Goal: Task Accomplishment & Management: Manage account settings

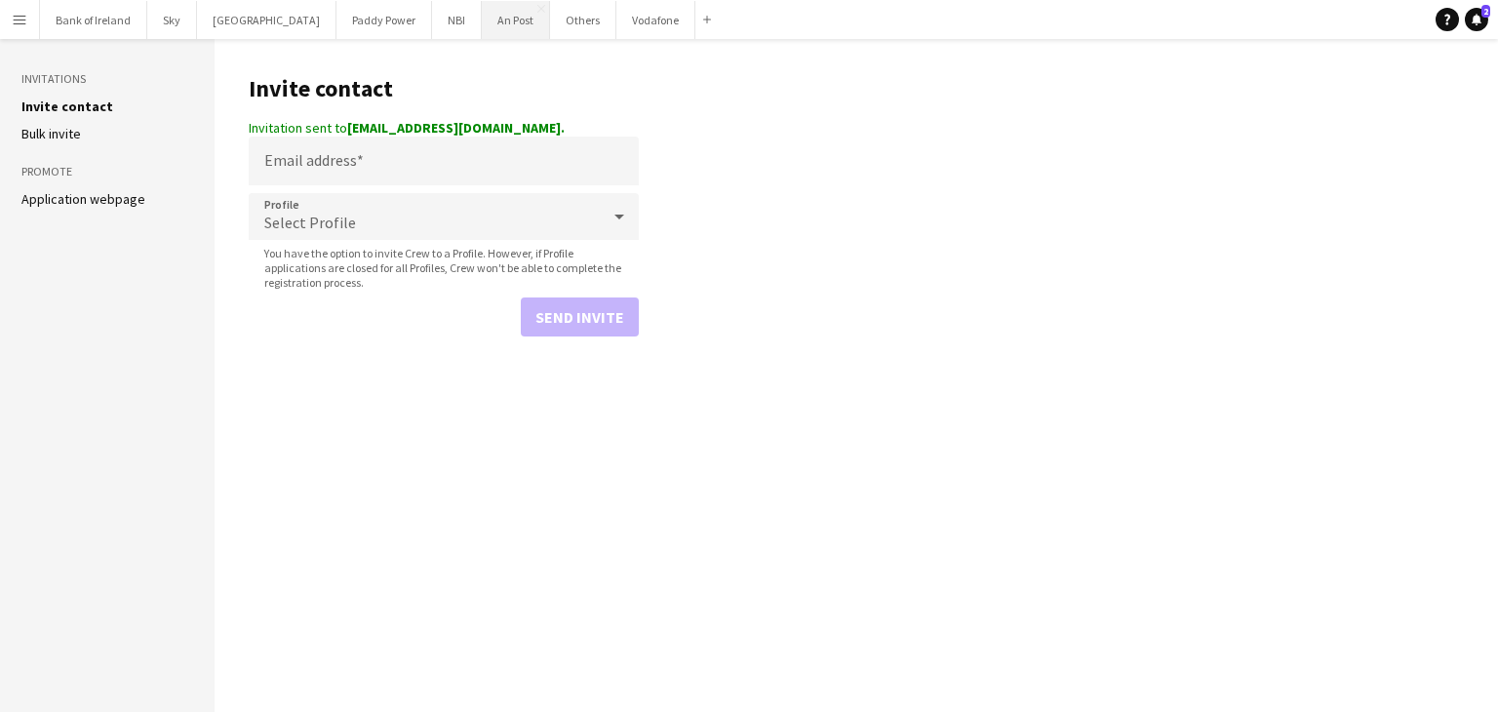
click at [498, 16] on button "An Post Close" at bounding box center [516, 20] width 68 height 38
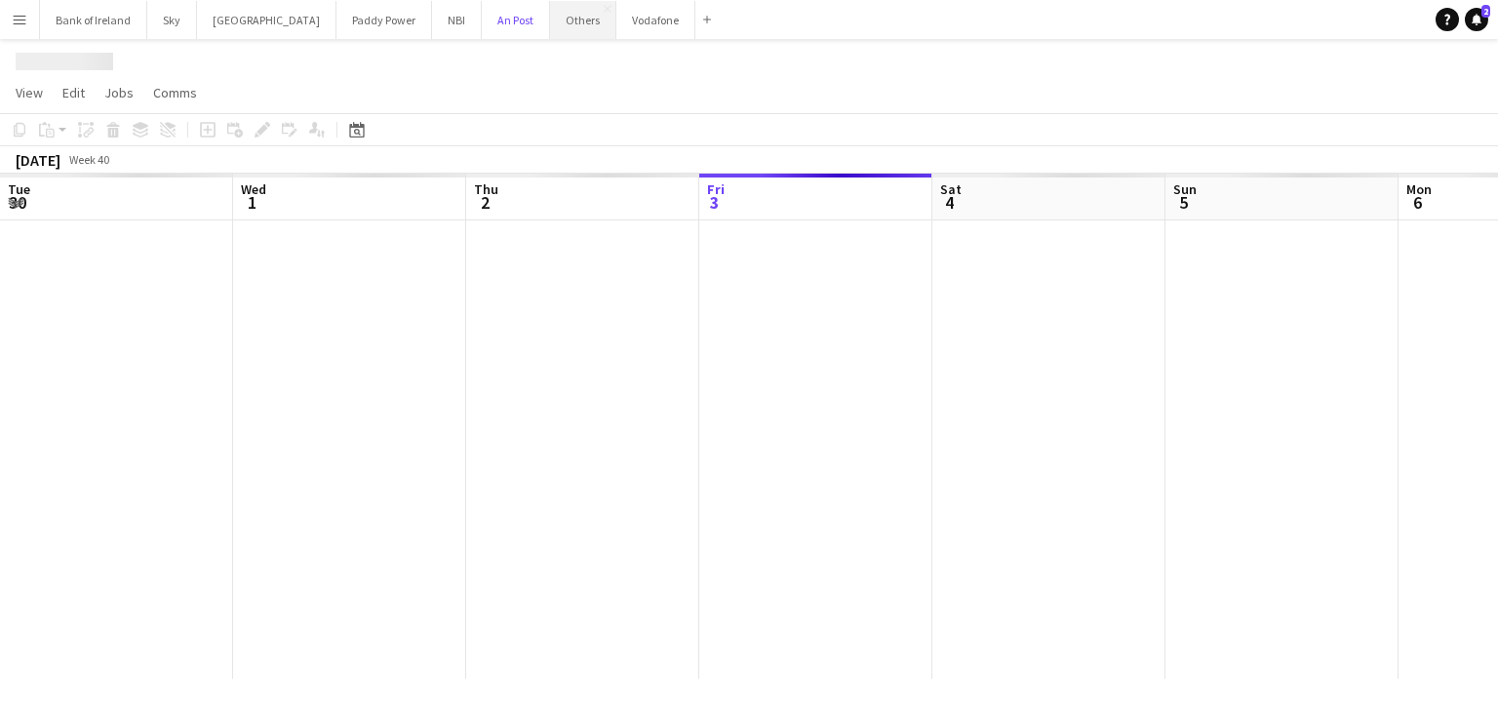
scroll to position [0, 466]
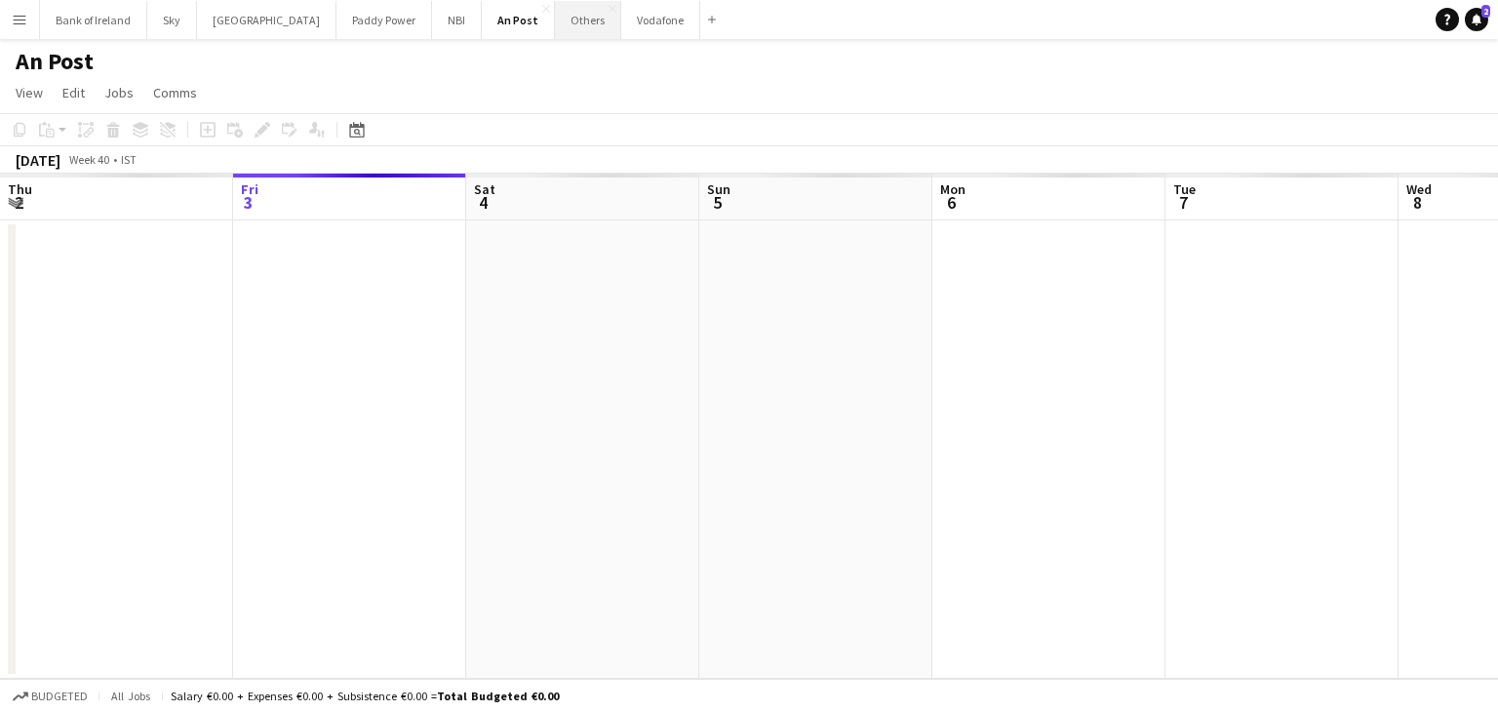
click at [555, 18] on button "Others Close" at bounding box center [588, 20] width 66 height 38
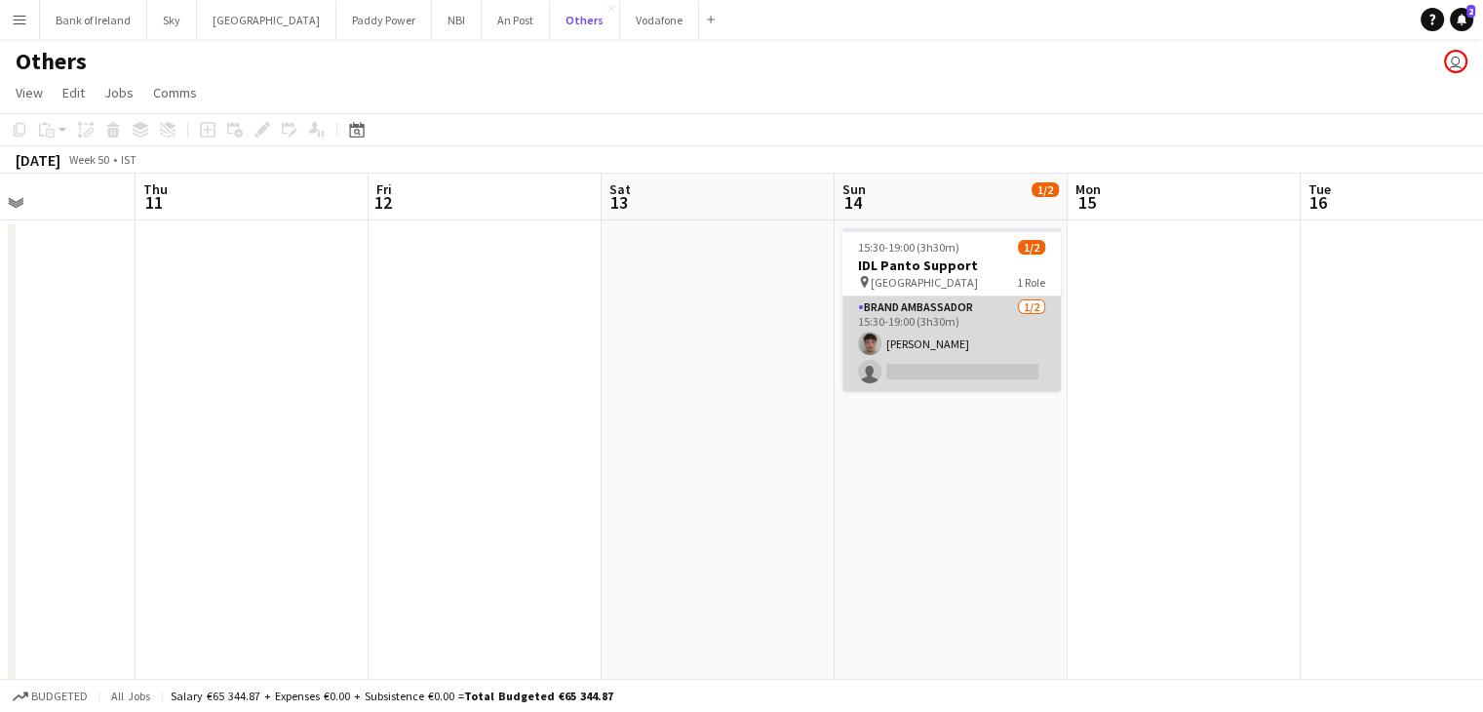
scroll to position [0, 640]
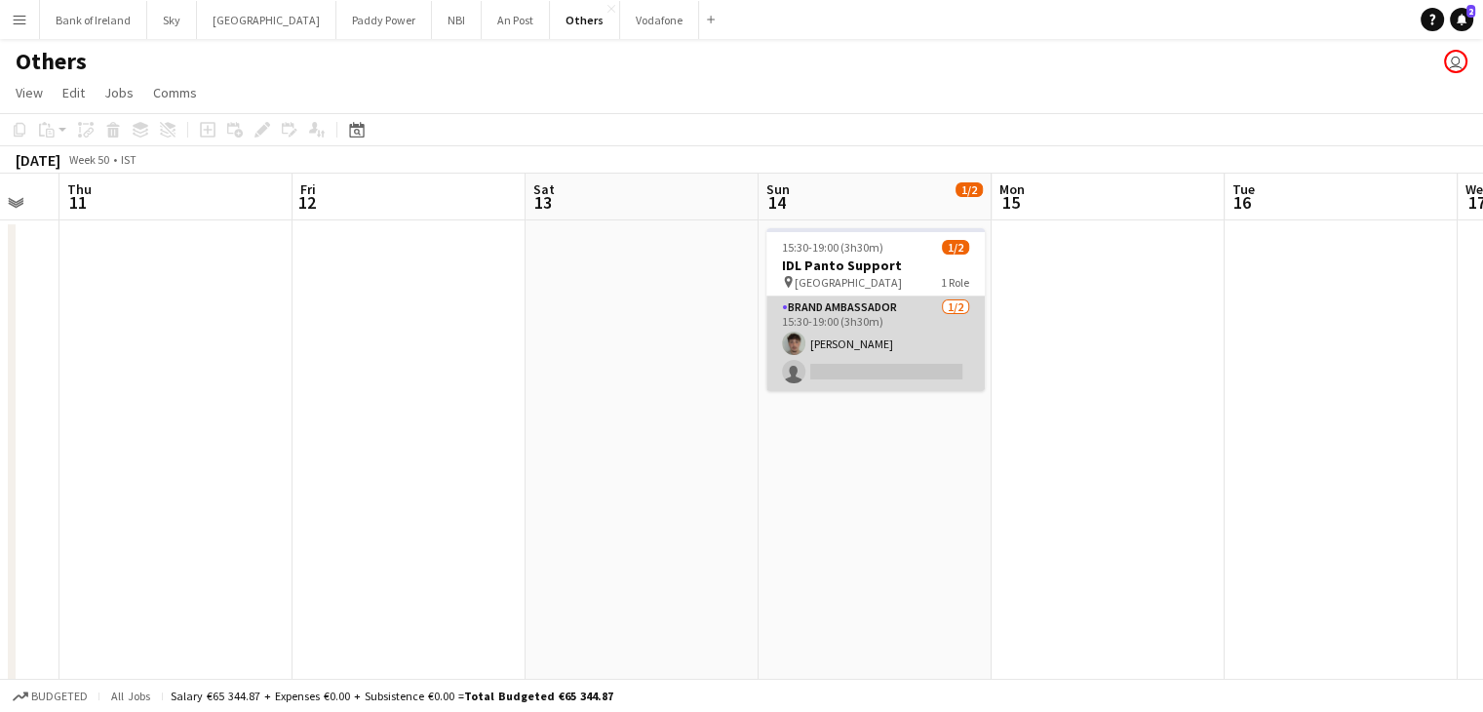
click at [896, 331] on app-card-role "Brand Ambassador [DATE] 15:30-19:00 (3h30m) [PERSON_NAME] single-neutral-actions" at bounding box center [875, 343] width 218 height 95
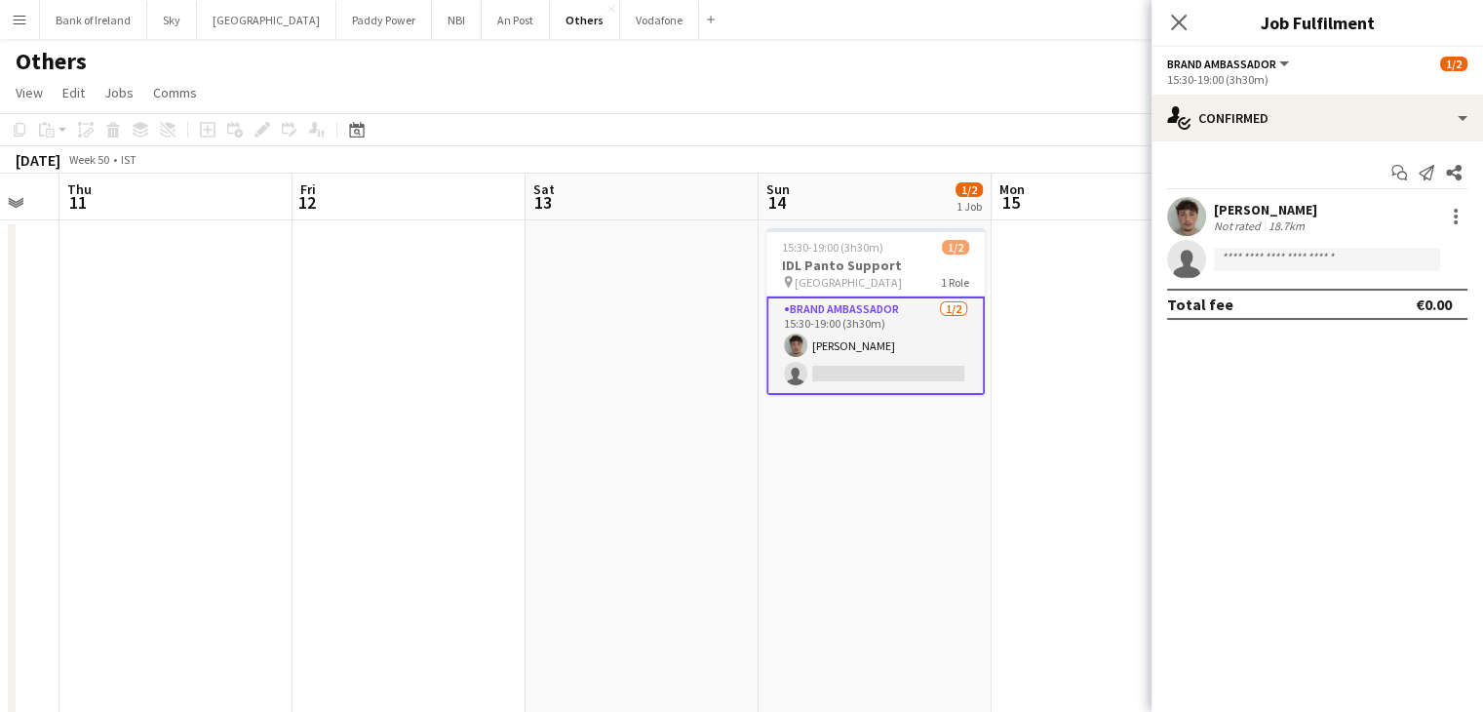
click at [846, 306] on app-card-role "Brand Ambassador [DATE] 15:30-19:00 (3h30m) [PERSON_NAME] single-neutral-actions" at bounding box center [875, 345] width 218 height 98
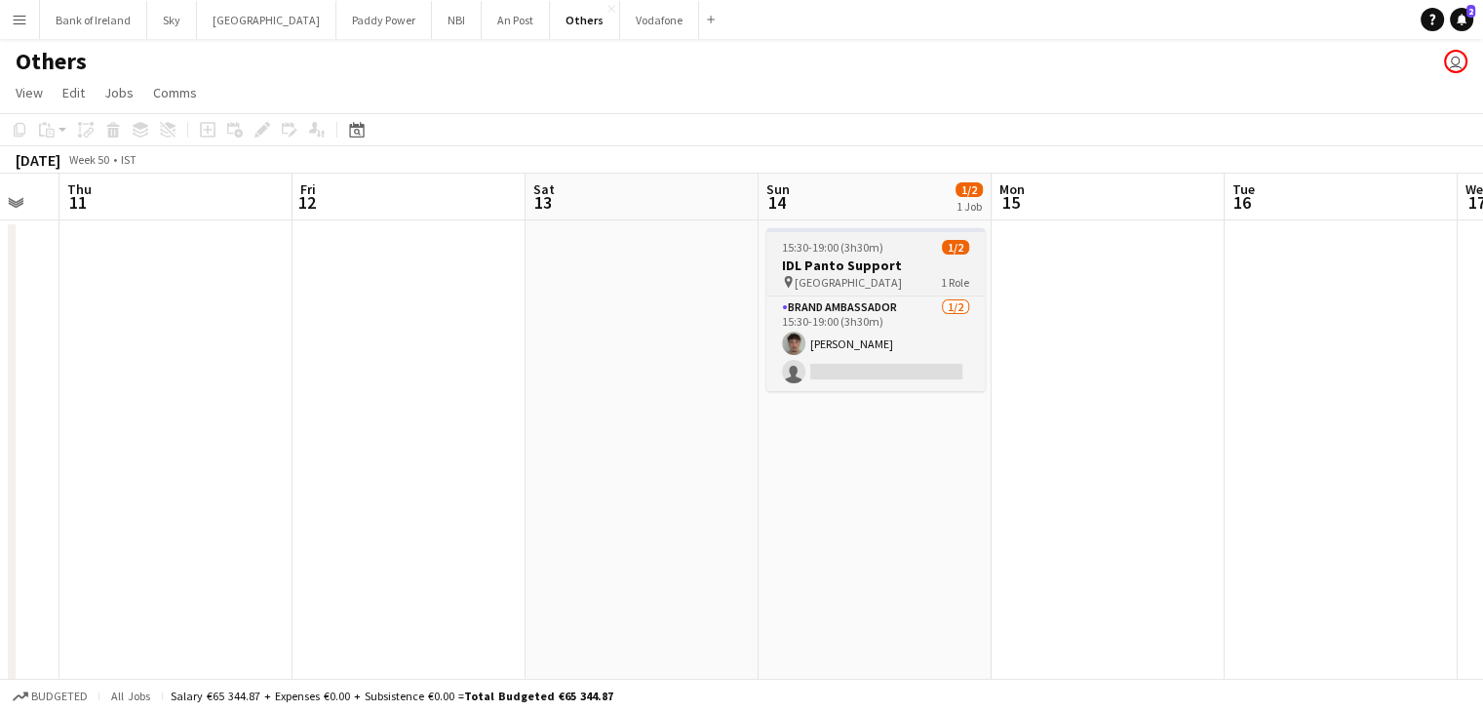
click at [845, 282] on span "[GEOGRAPHIC_DATA]" at bounding box center [848, 282] width 107 height 15
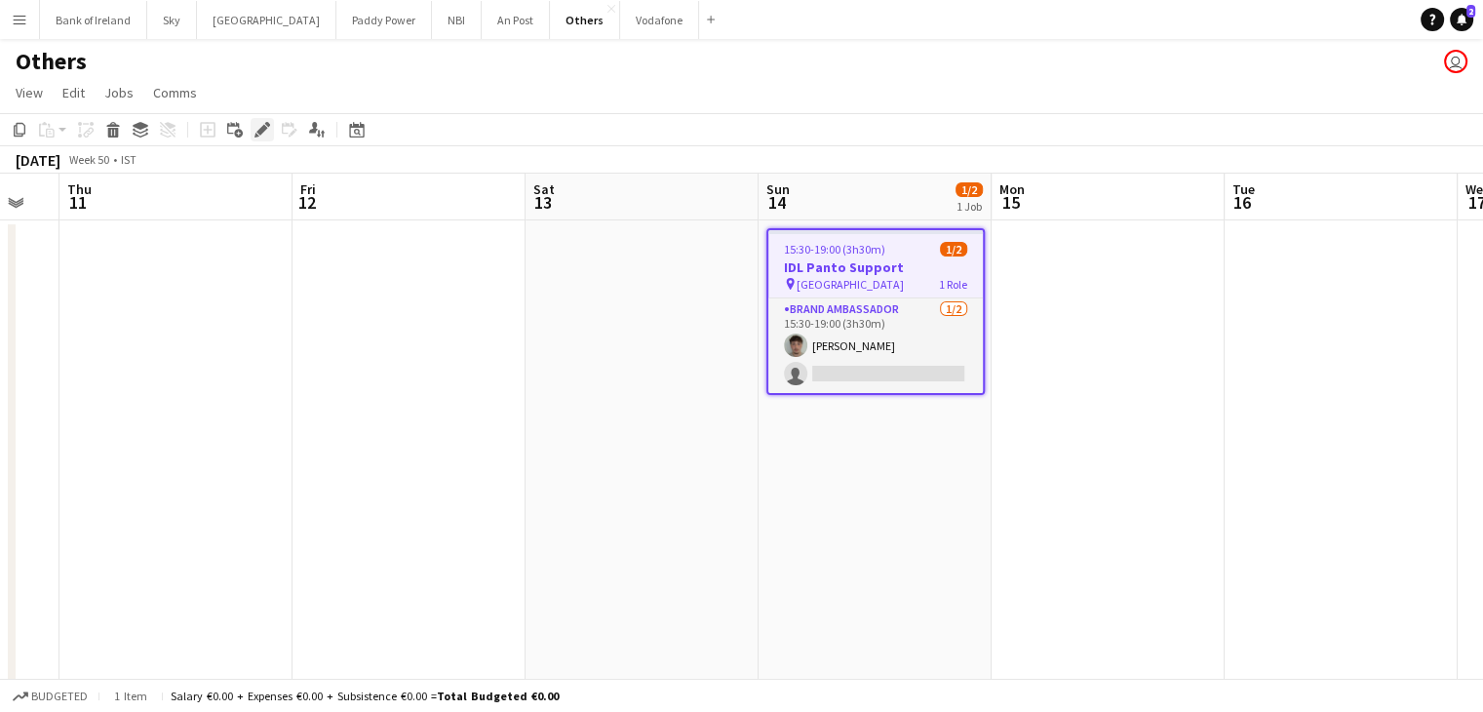
click at [259, 137] on div "Edit" at bounding box center [262, 129] width 23 height 23
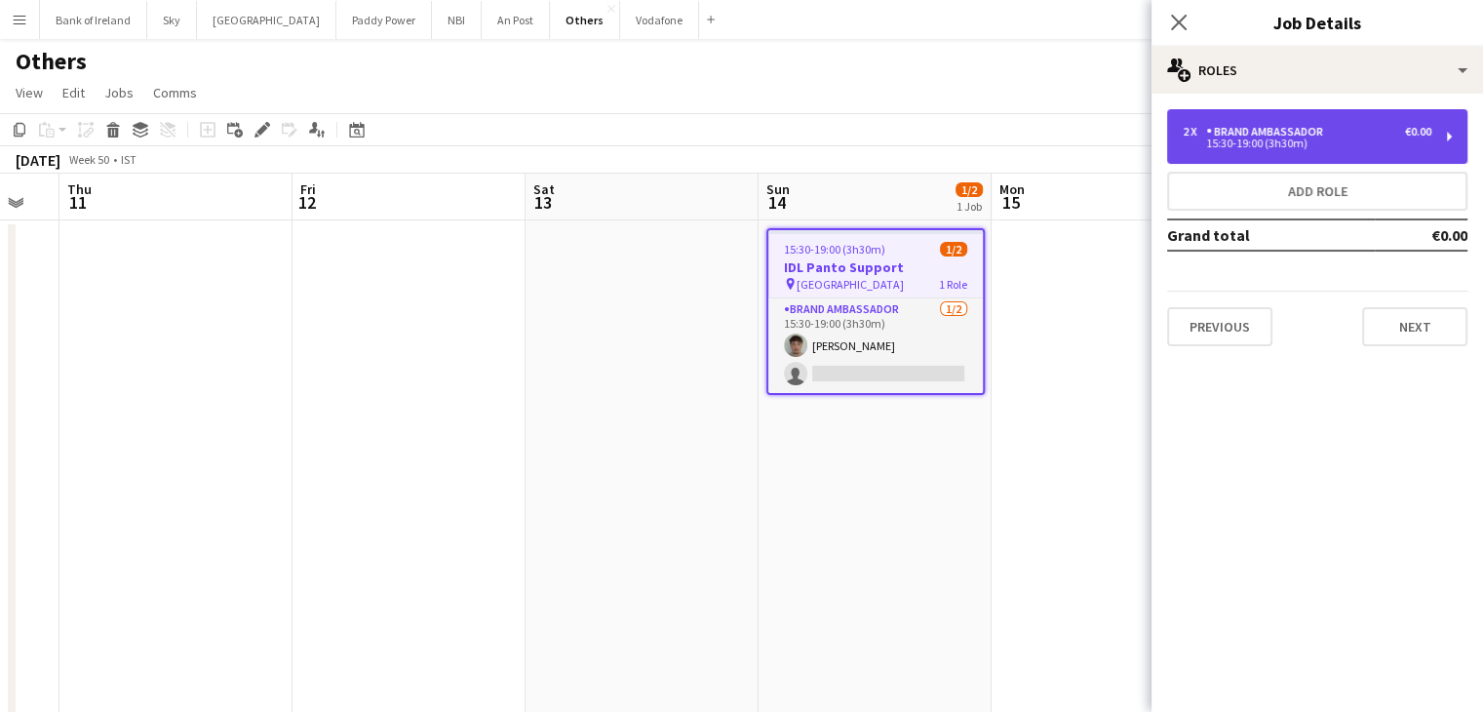
click at [1273, 154] on div "2 x Brand Ambassador €0.00 15:30-19:00 (3h30m)" at bounding box center [1317, 136] width 300 height 55
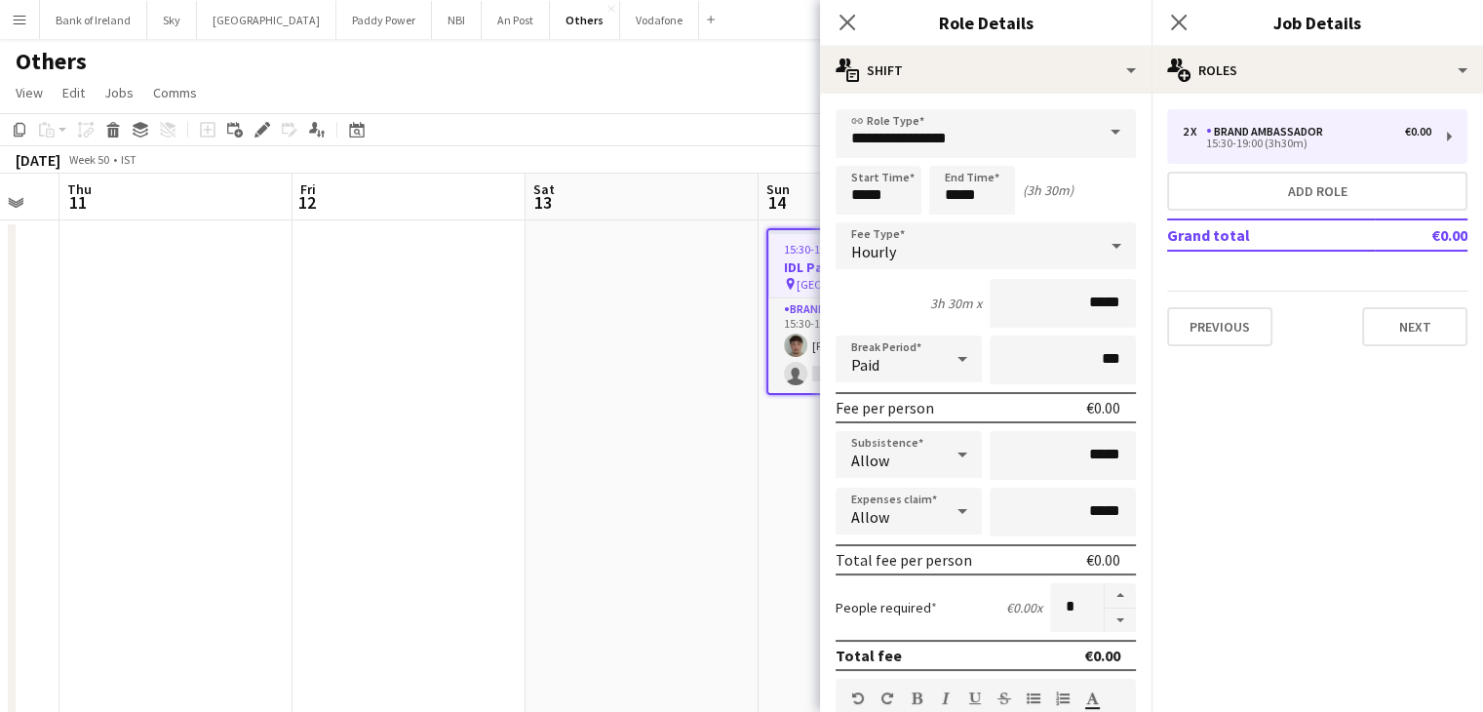
click at [644, 255] on app-date-cell at bounding box center [642, 511] width 233 height 582
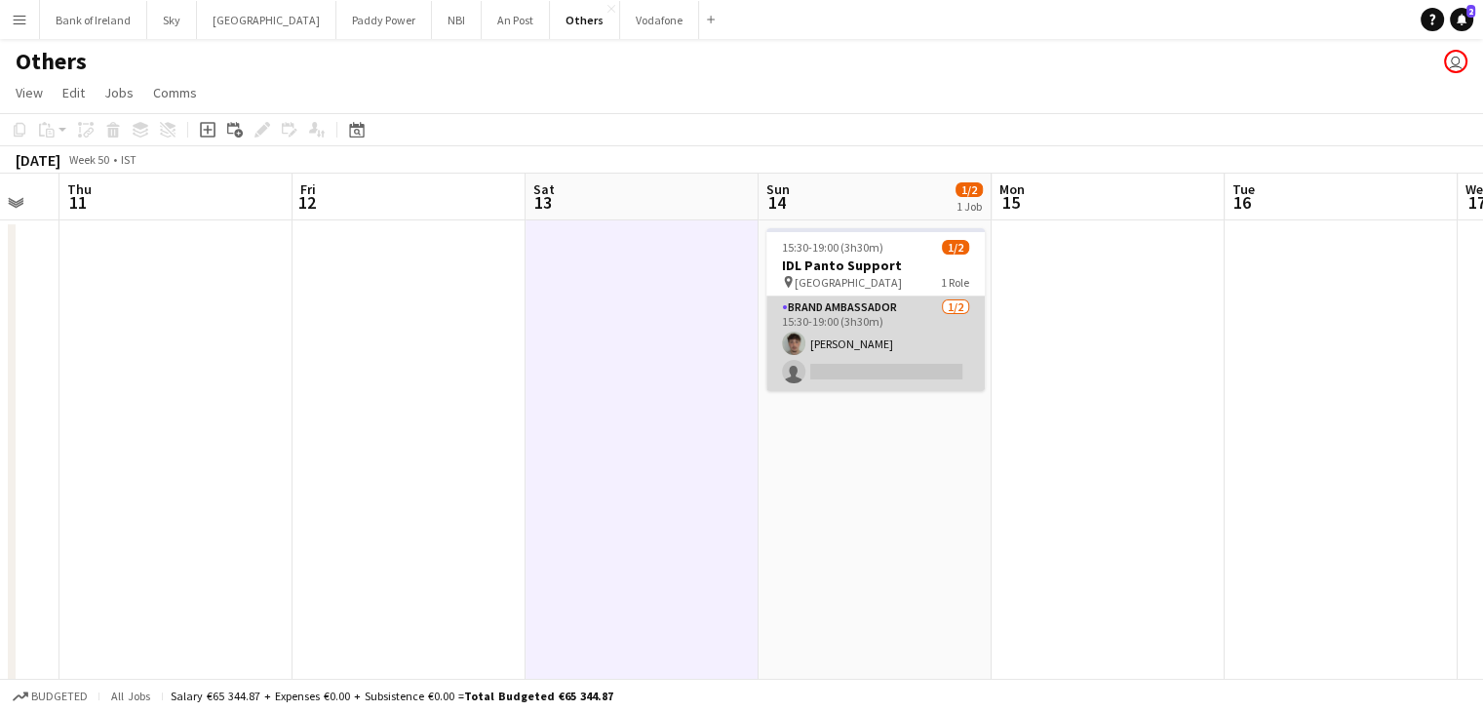
click at [889, 355] on app-card-role "Brand Ambassador [DATE] 15:30-19:00 (3h30m) [PERSON_NAME] single-neutral-actions" at bounding box center [875, 343] width 218 height 95
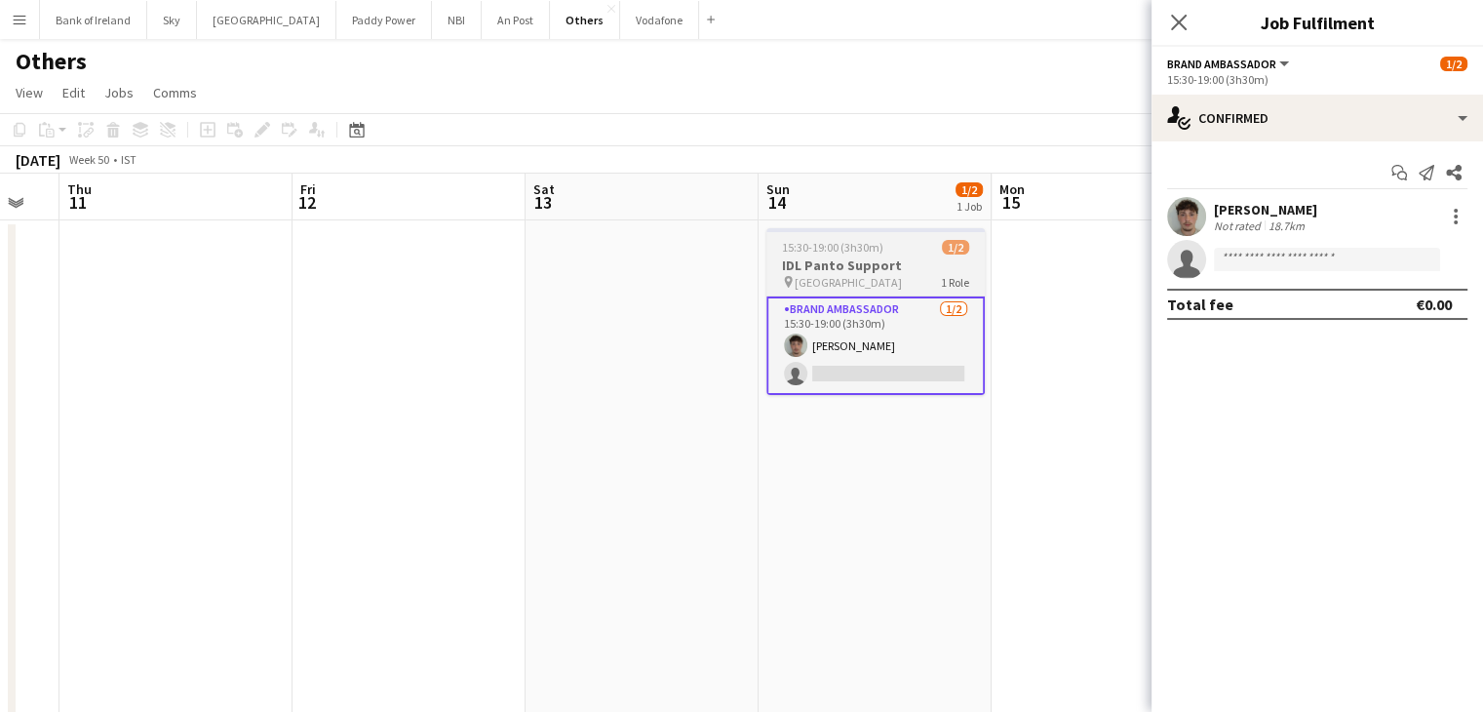
click at [871, 264] on h3 "IDL Panto Support" at bounding box center [875, 265] width 218 height 18
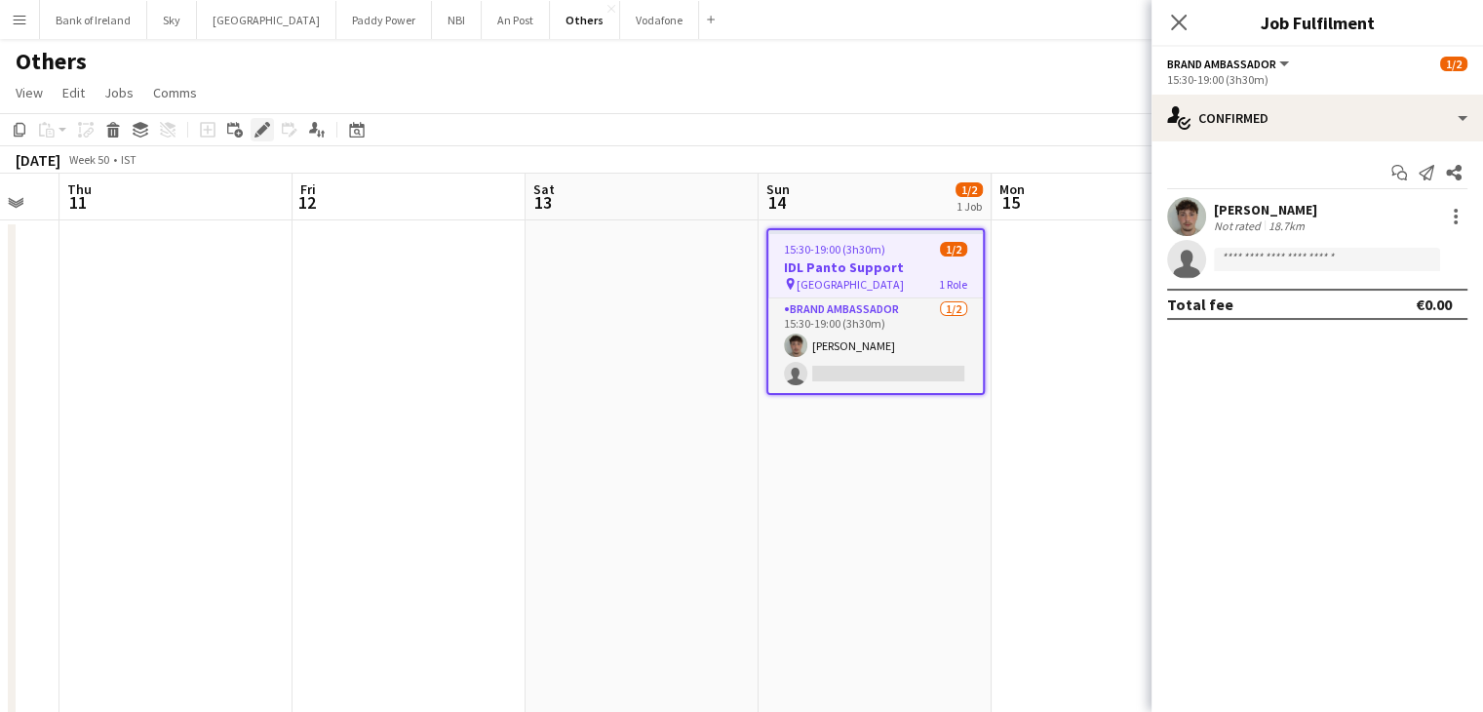
click at [268, 125] on icon at bounding box center [267, 124] width 5 height 5
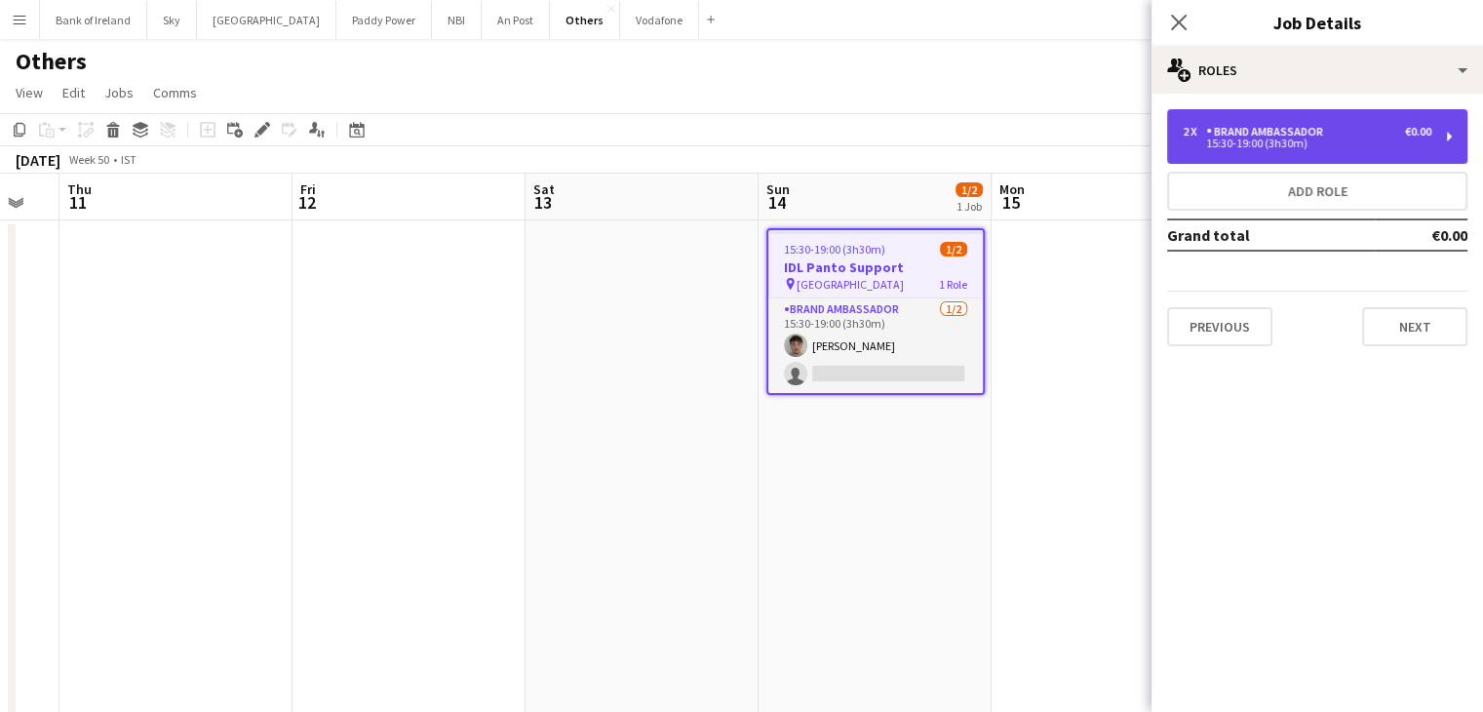
click at [1276, 151] on div "2 x Brand Ambassador €0.00 15:30-19:00 (3h30m)" at bounding box center [1317, 136] width 300 height 55
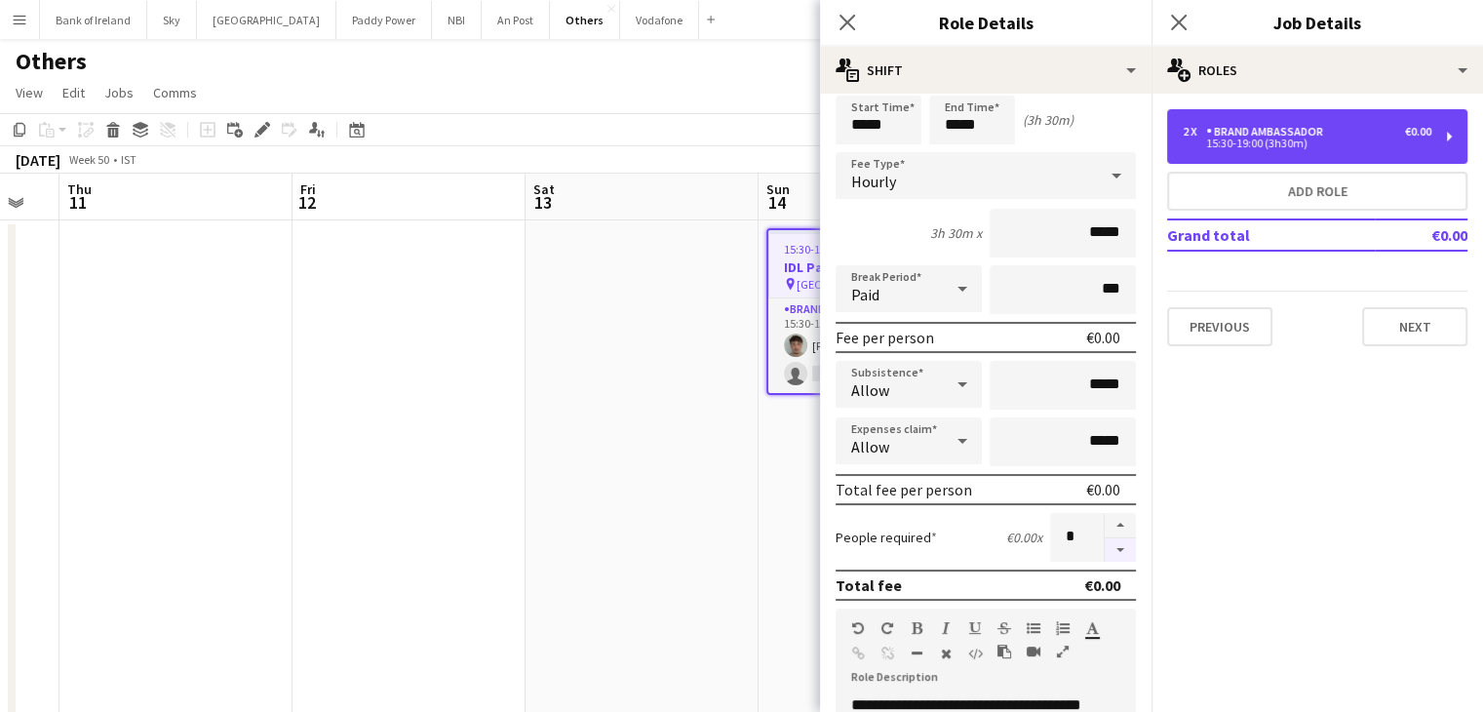
scroll to position [98, 0]
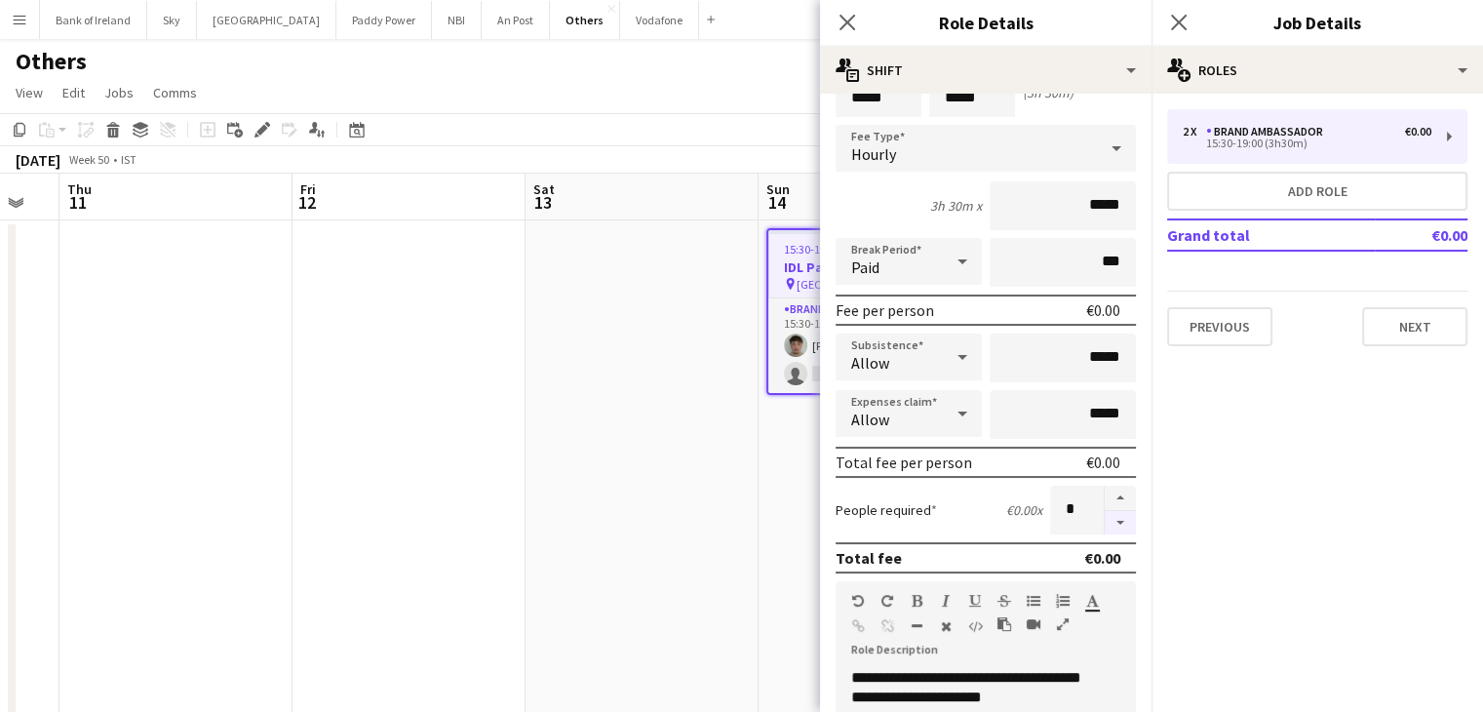
click at [1112, 511] on button "button" at bounding box center [1120, 523] width 31 height 24
type input "*"
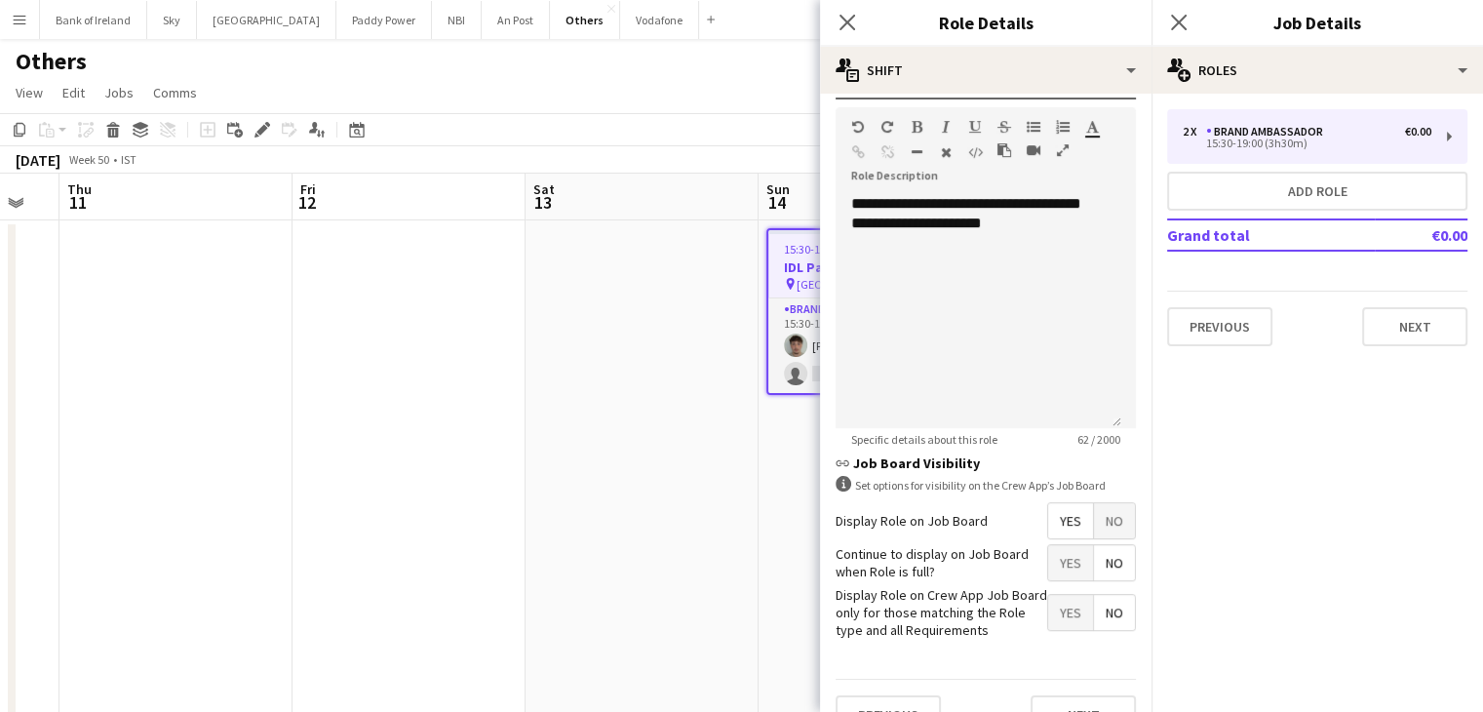
scroll to position [605, 0]
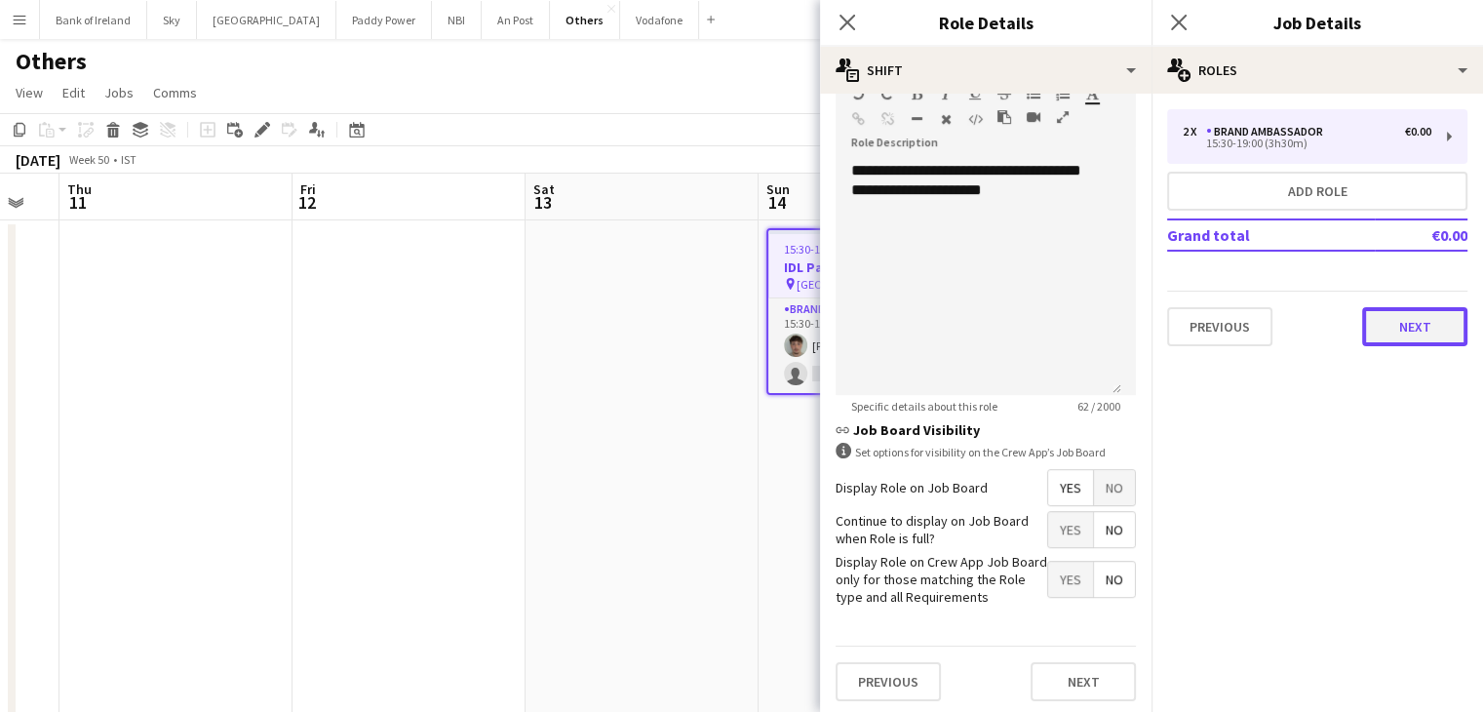
click at [1404, 335] on button "Next" at bounding box center [1414, 326] width 105 height 39
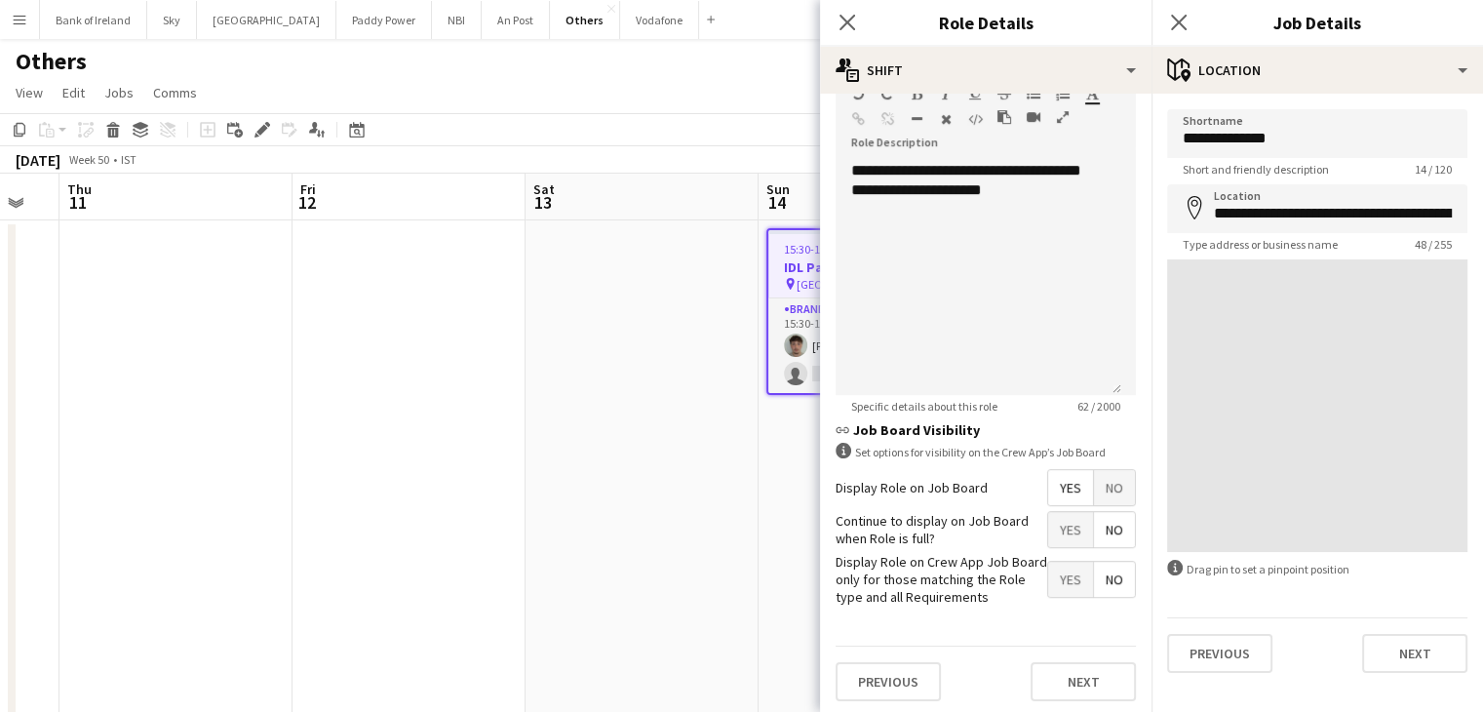
scroll to position [121, 0]
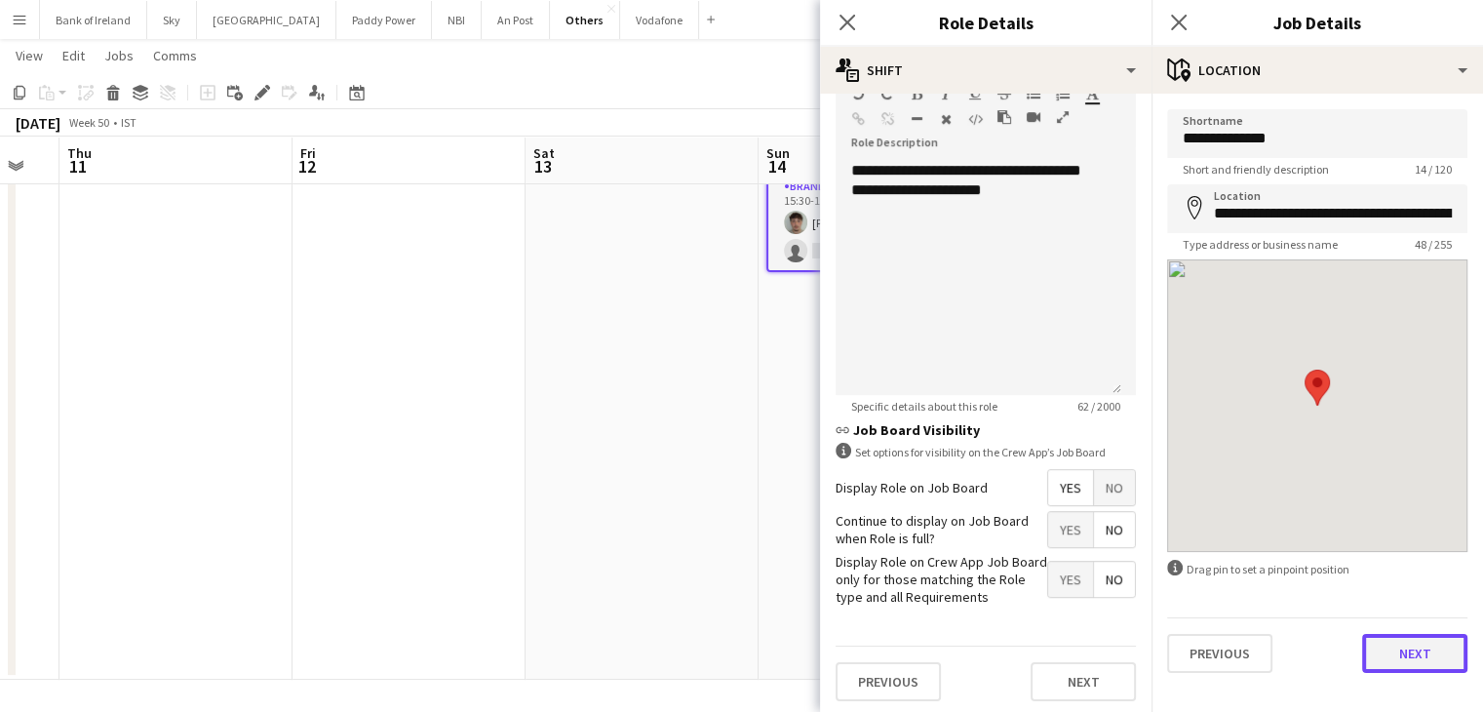
drag, startPoint x: 1395, startPoint y: 643, endPoint x: 1387, endPoint y: 650, distance: 11.7
click at [1396, 642] on button "Next" at bounding box center [1414, 653] width 105 height 39
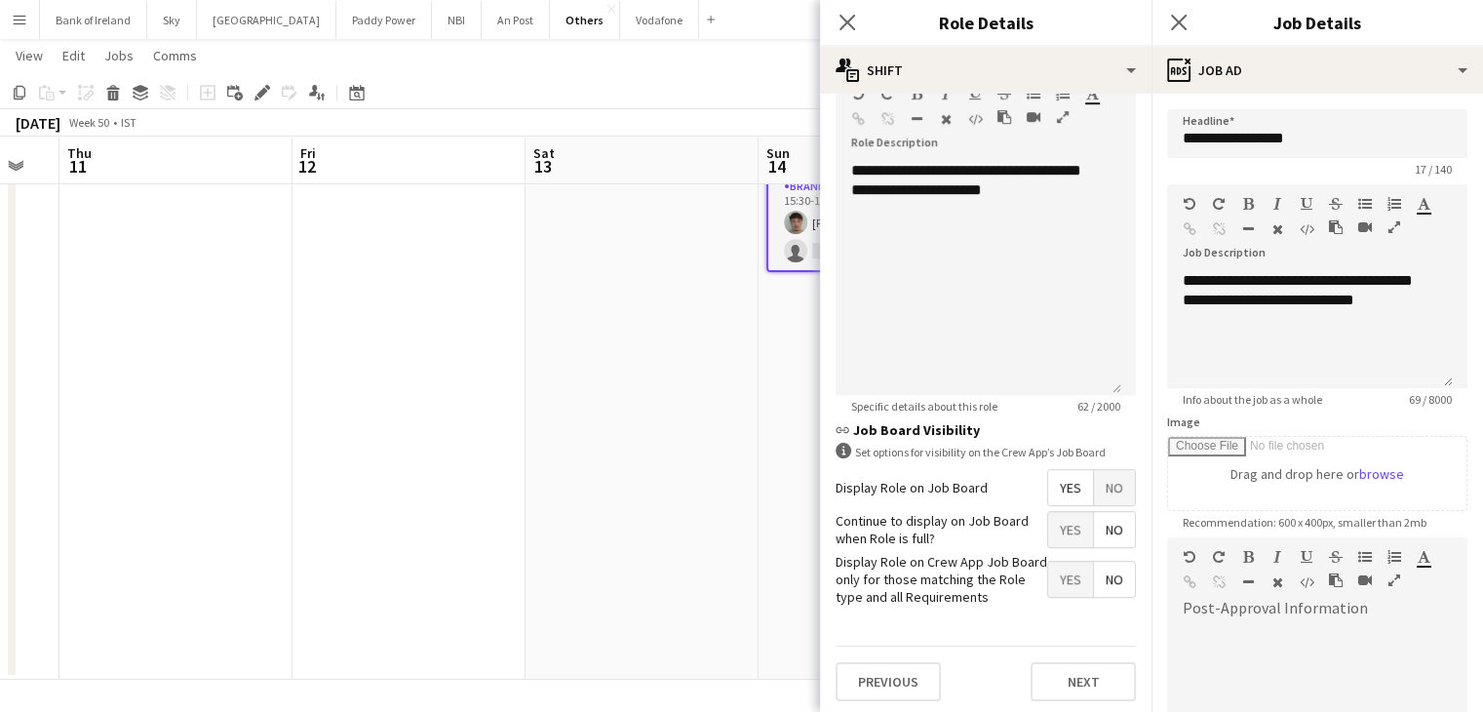
scroll to position [250, 0]
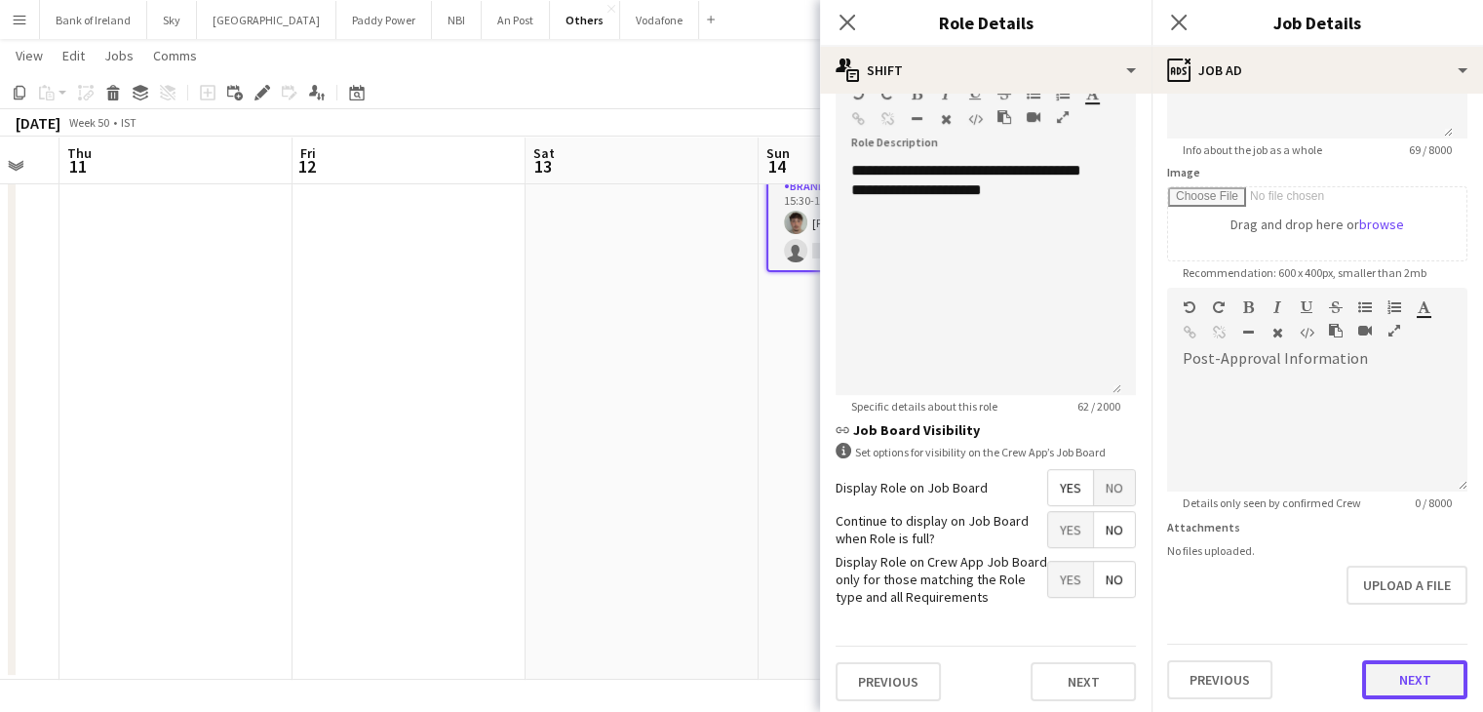
click at [1392, 664] on button "Next" at bounding box center [1414, 679] width 105 height 39
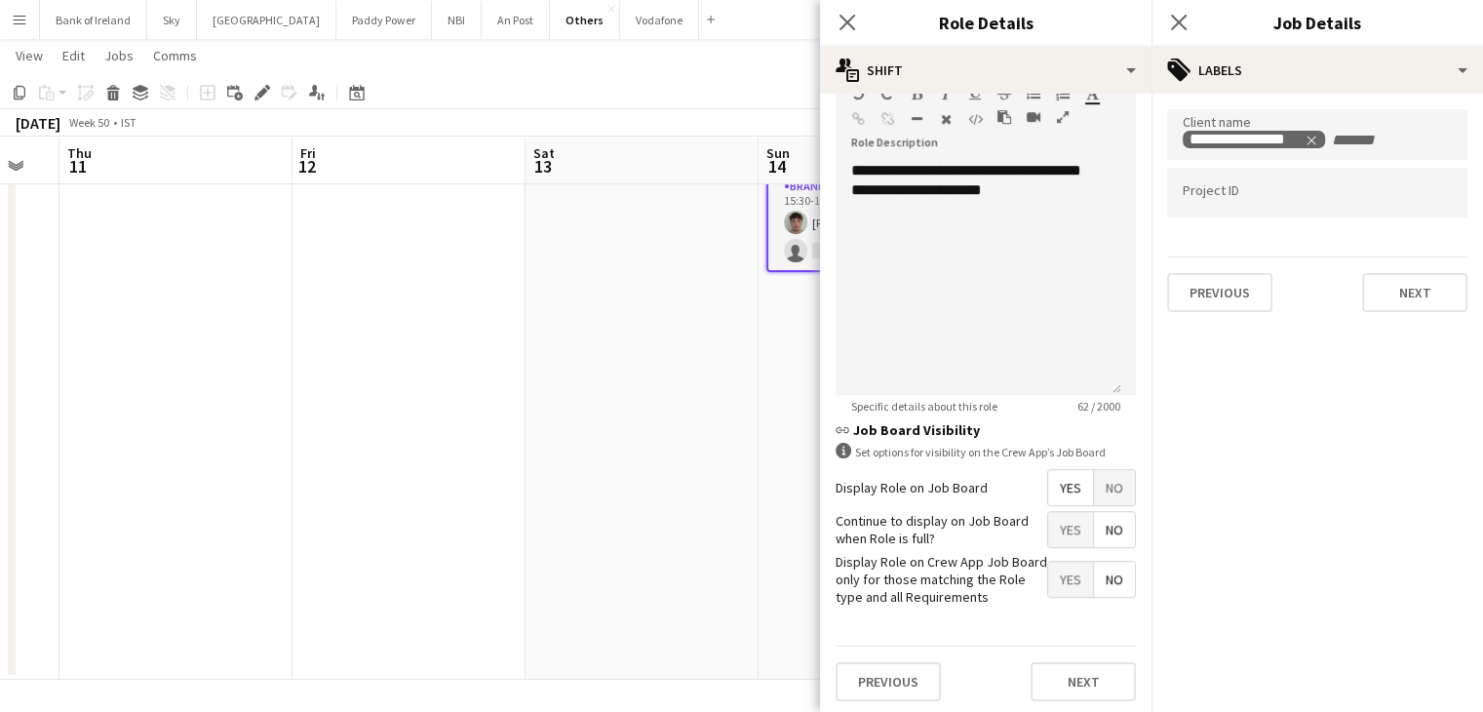
scroll to position [0, 0]
click at [1427, 286] on button "Next" at bounding box center [1414, 292] width 105 height 39
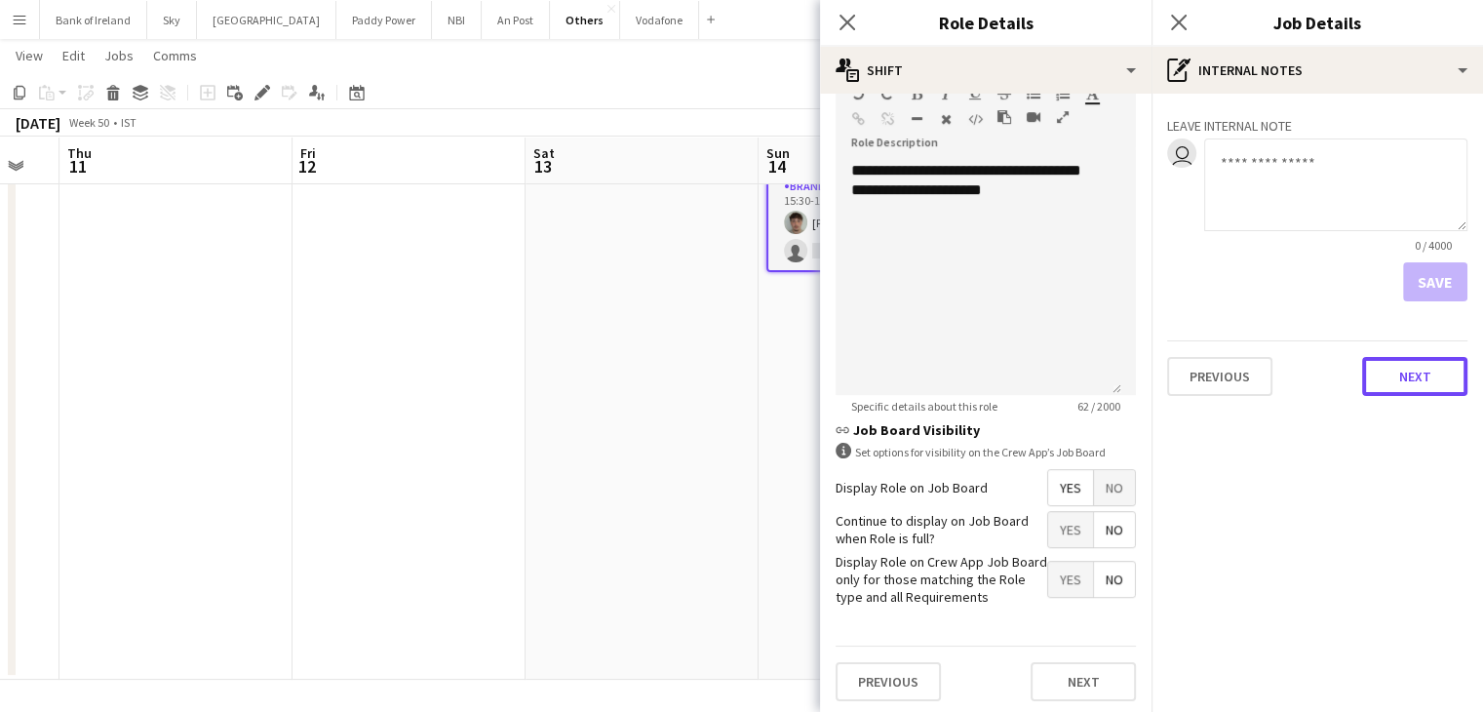
click at [1408, 385] on button "Next" at bounding box center [1414, 376] width 105 height 39
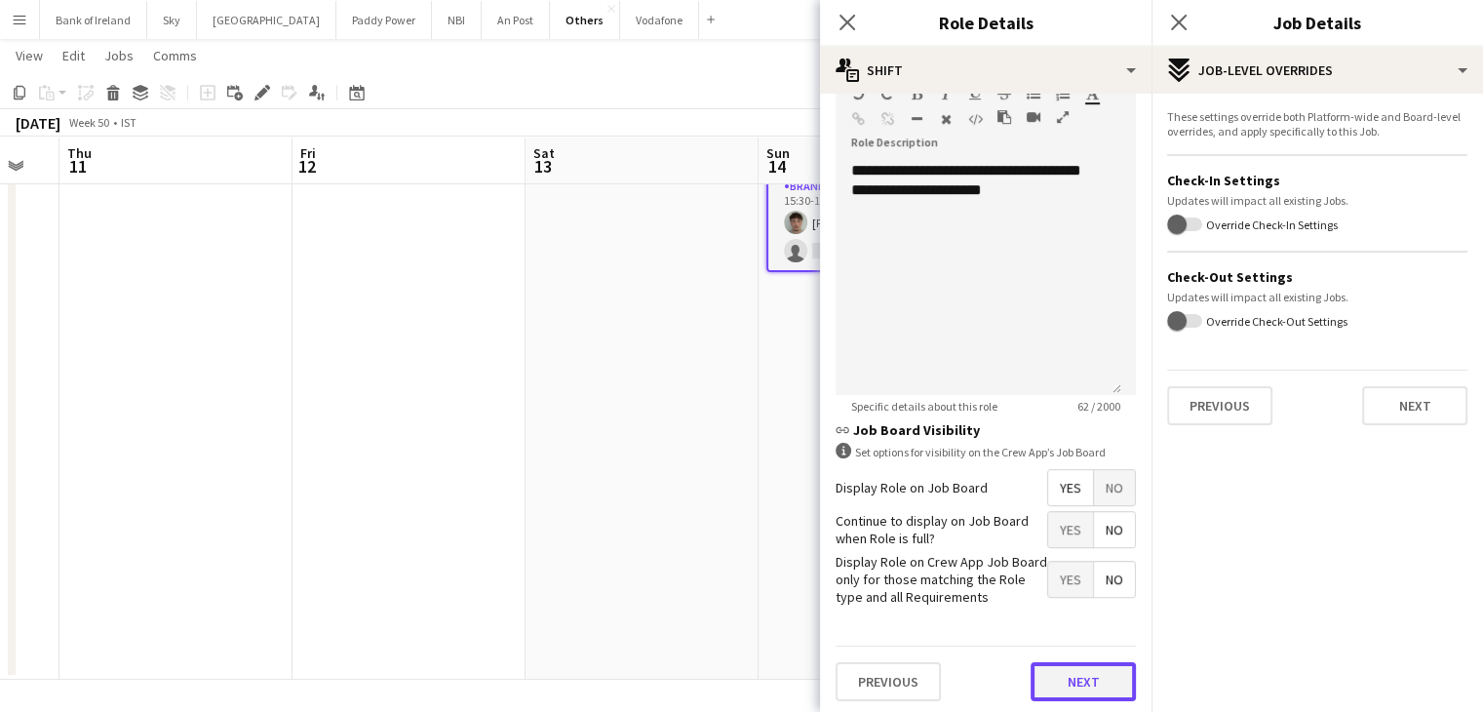
click at [1072, 662] on button "Next" at bounding box center [1083, 681] width 105 height 39
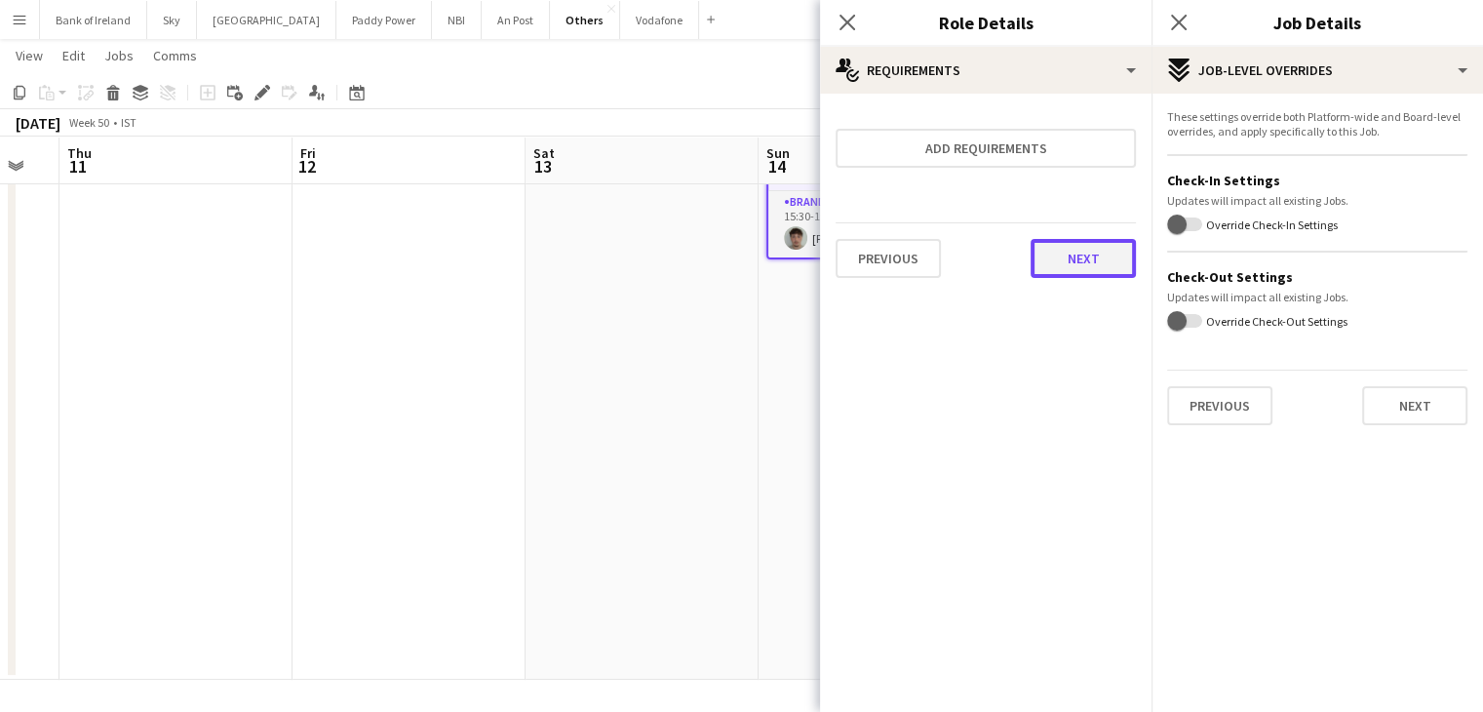
click at [1095, 258] on button "Next" at bounding box center [1083, 258] width 105 height 39
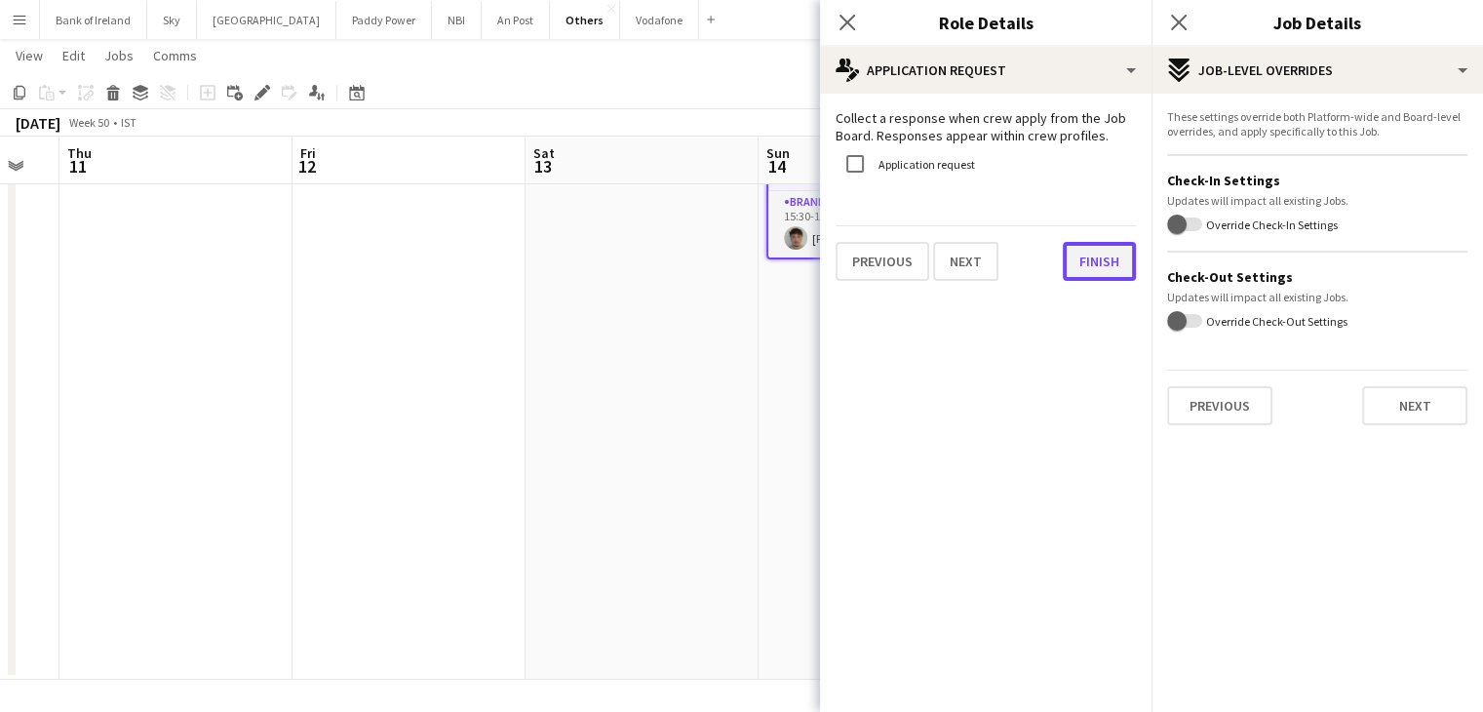
click at [1090, 262] on button "Finish" at bounding box center [1099, 261] width 73 height 39
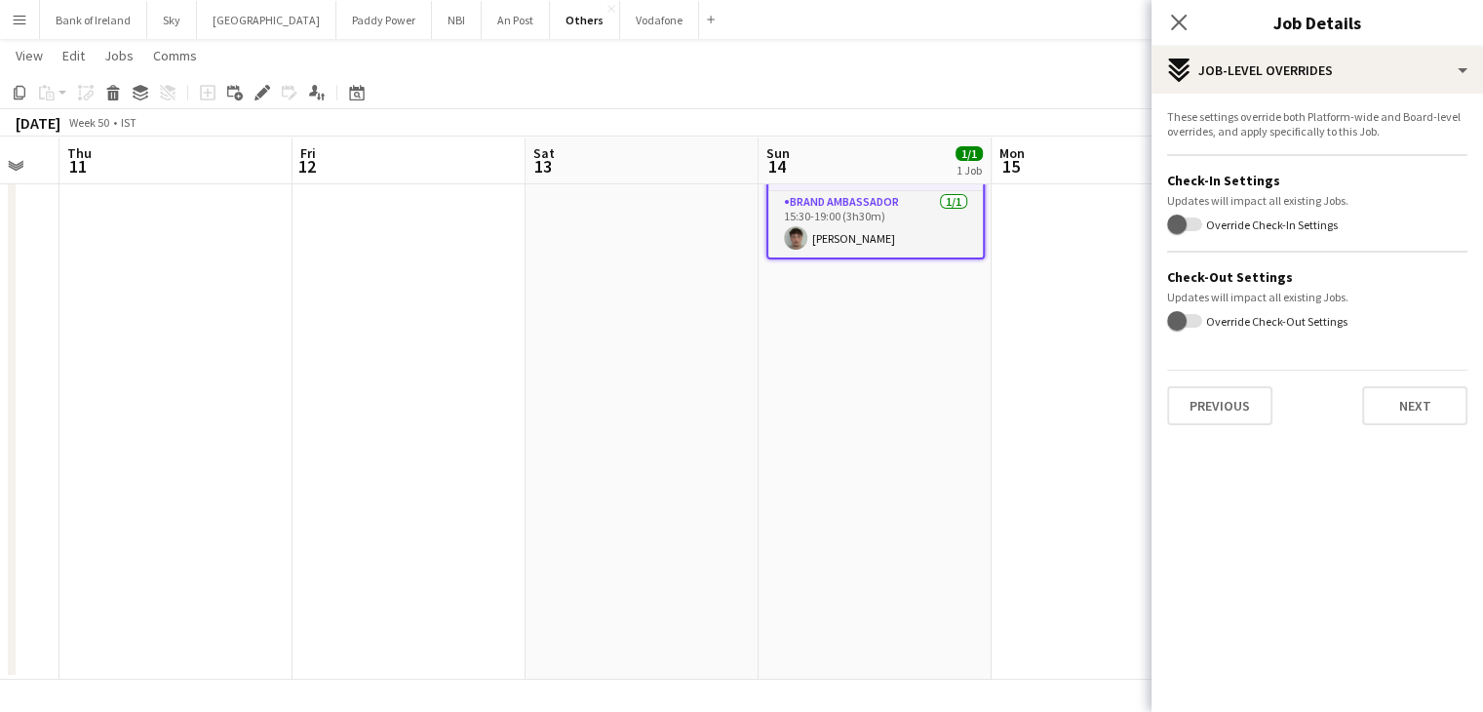
click at [1154, 227] on form "These settings override both Platform-wide and Board-level overrides, and apply…" at bounding box center [1318, 267] width 332 height 316
drag, startPoint x: 1116, startPoint y: 268, endPoint x: 1147, endPoint y: 219, distance: 57.4
click at [1117, 261] on app-date-cell at bounding box center [1108, 389] width 233 height 582
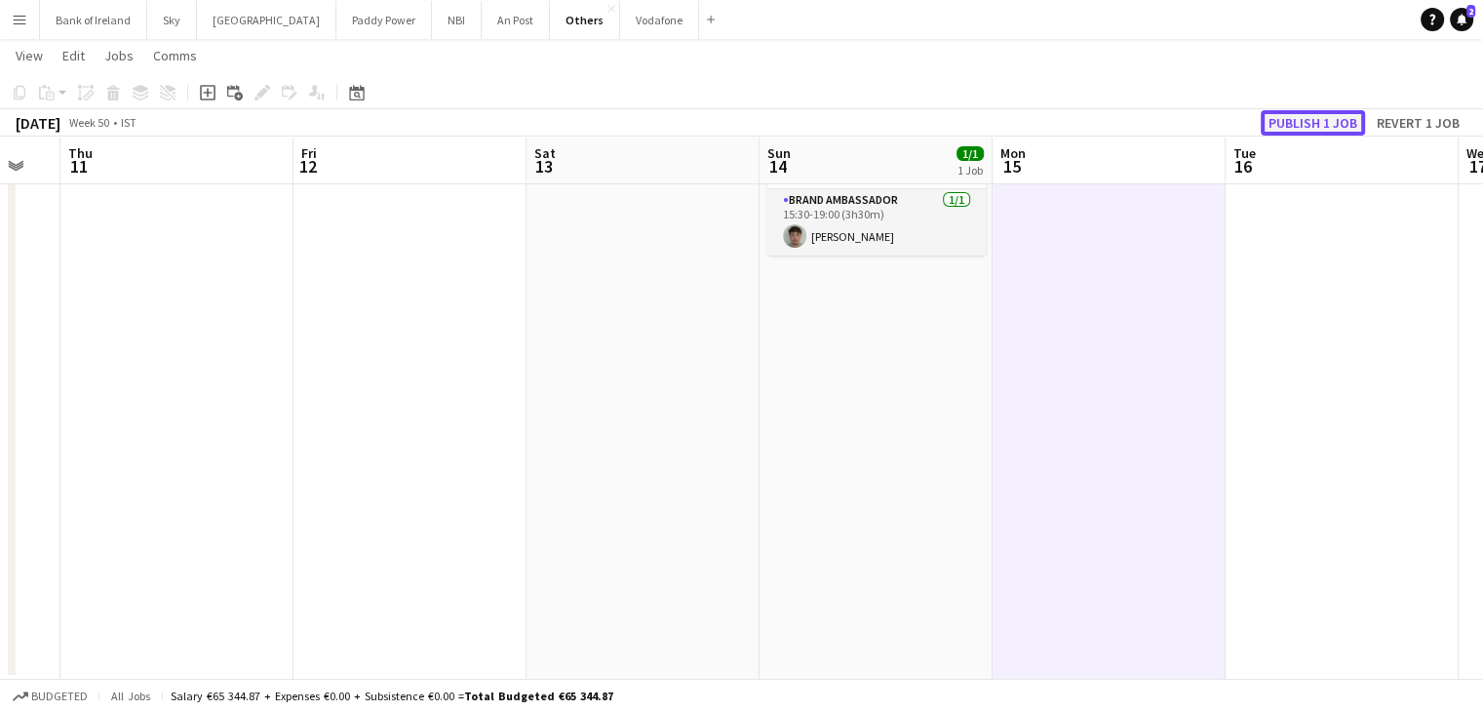
click at [1328, 124] on button "Publish 1 job" at bounding box center [1313, 122] width 104 height 25
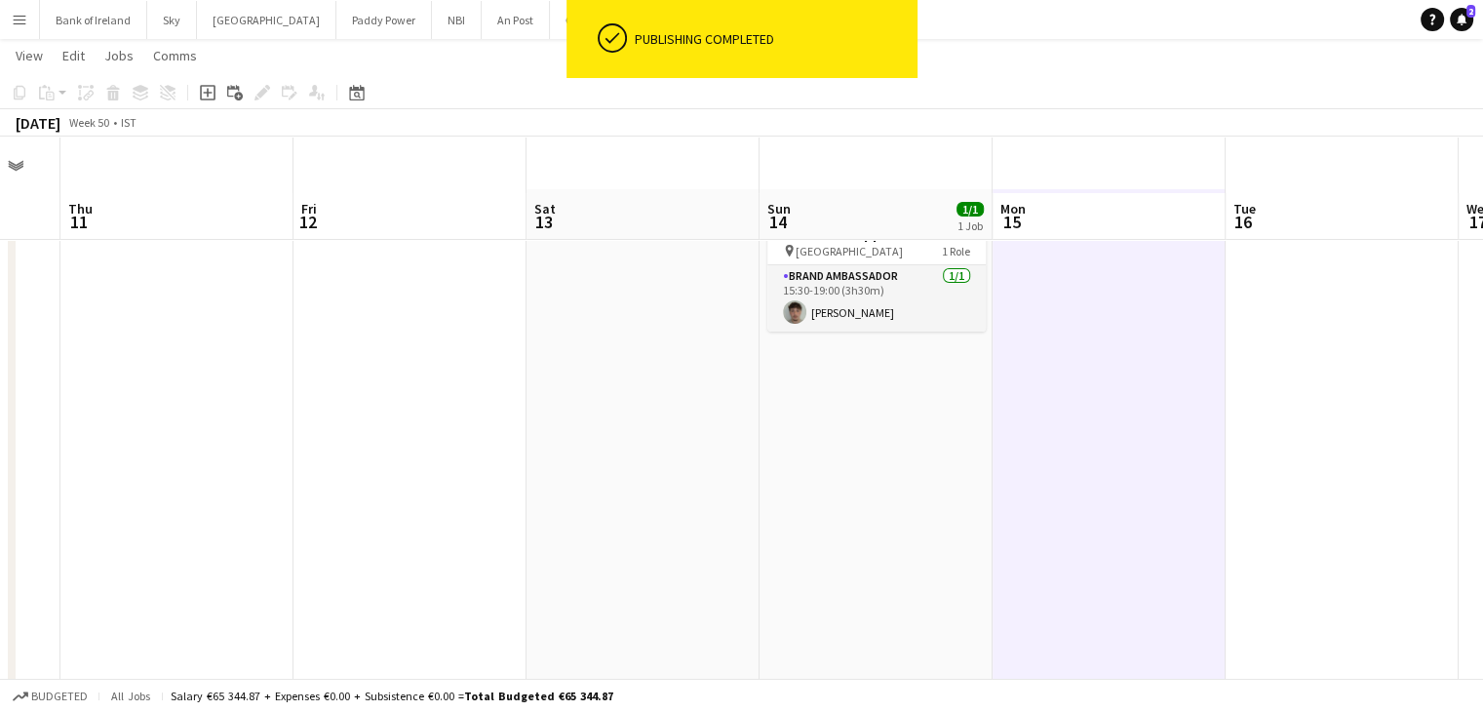
scroll to position [0, 0]
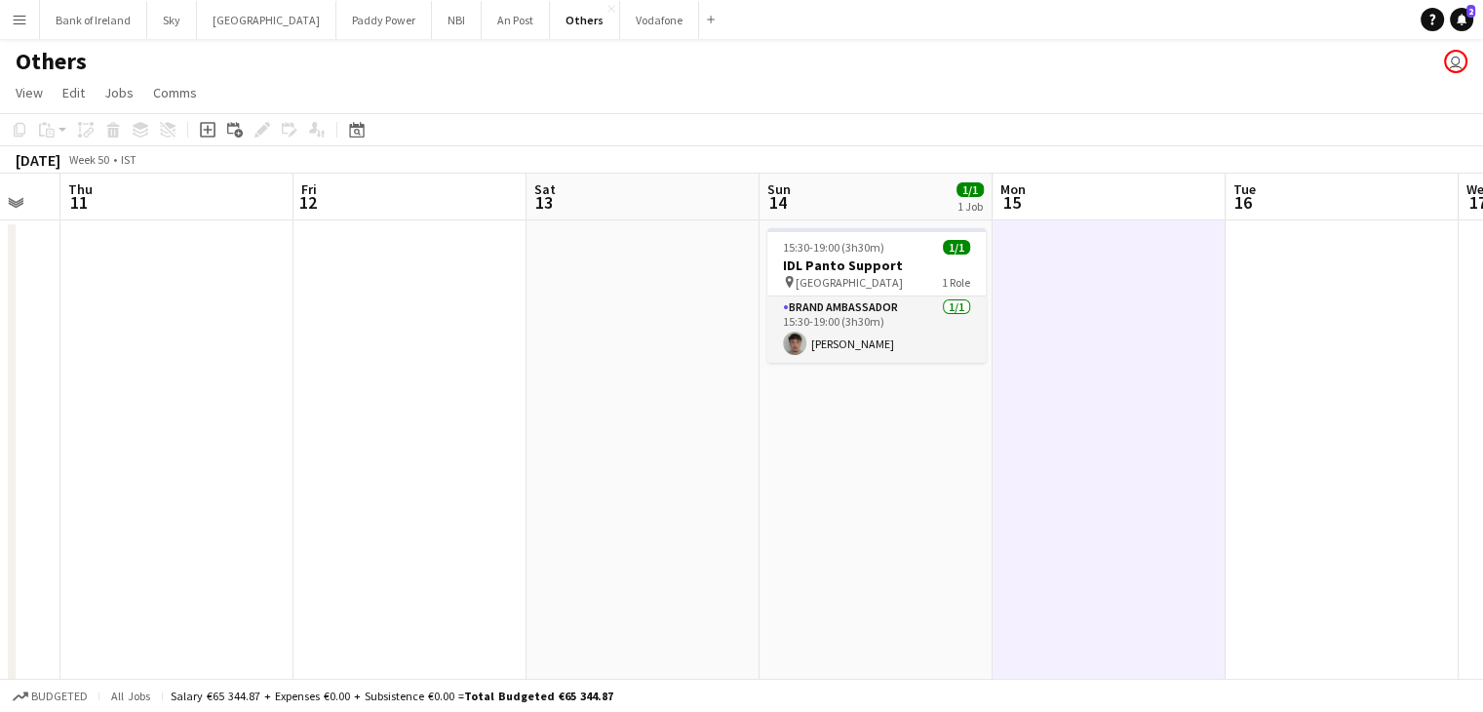
click at [1314, 373] on app-date-cell at bounding box center [1342, 511] width 233 height 582
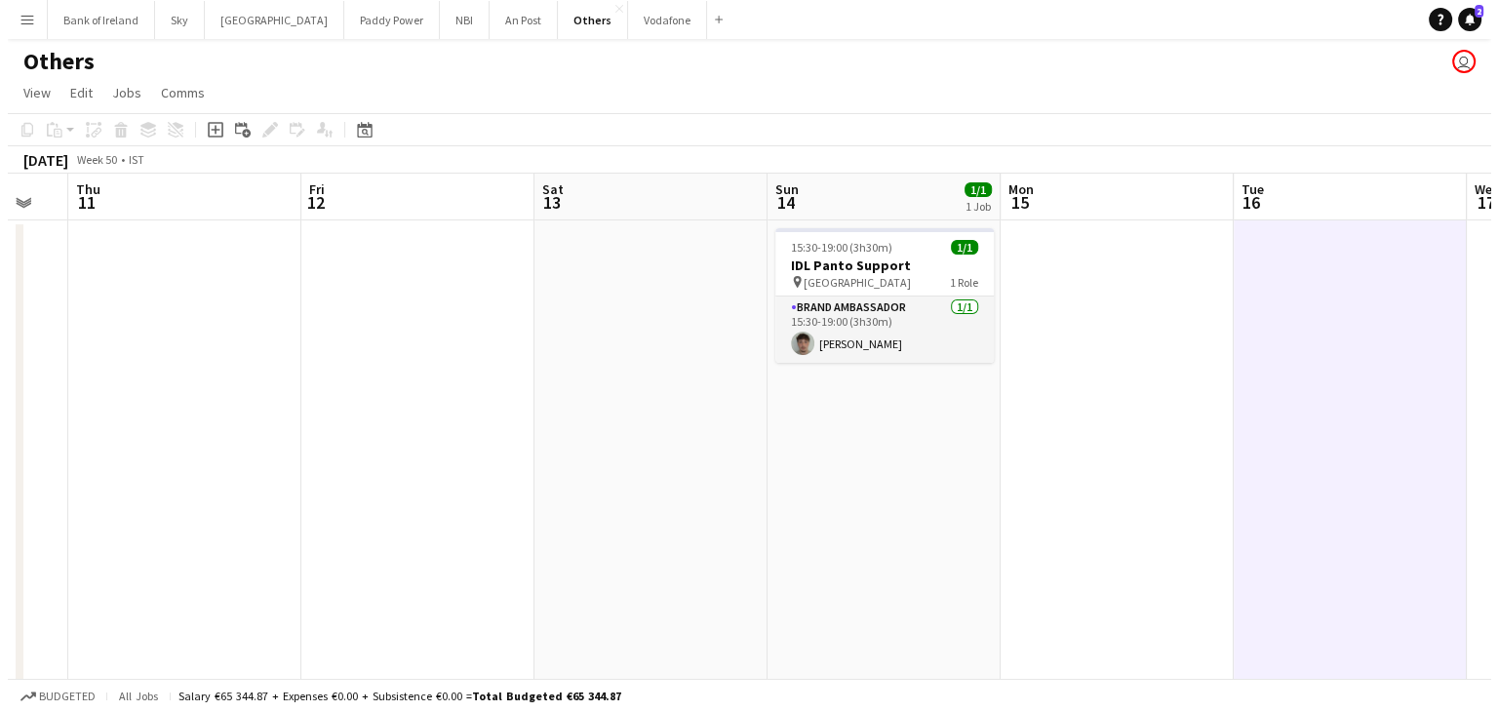
scroll to position [0, 635]
click at [1192, 198] on app-board-header-date "Mon 15" at bounding box center [1113, 197] width 233 height 47
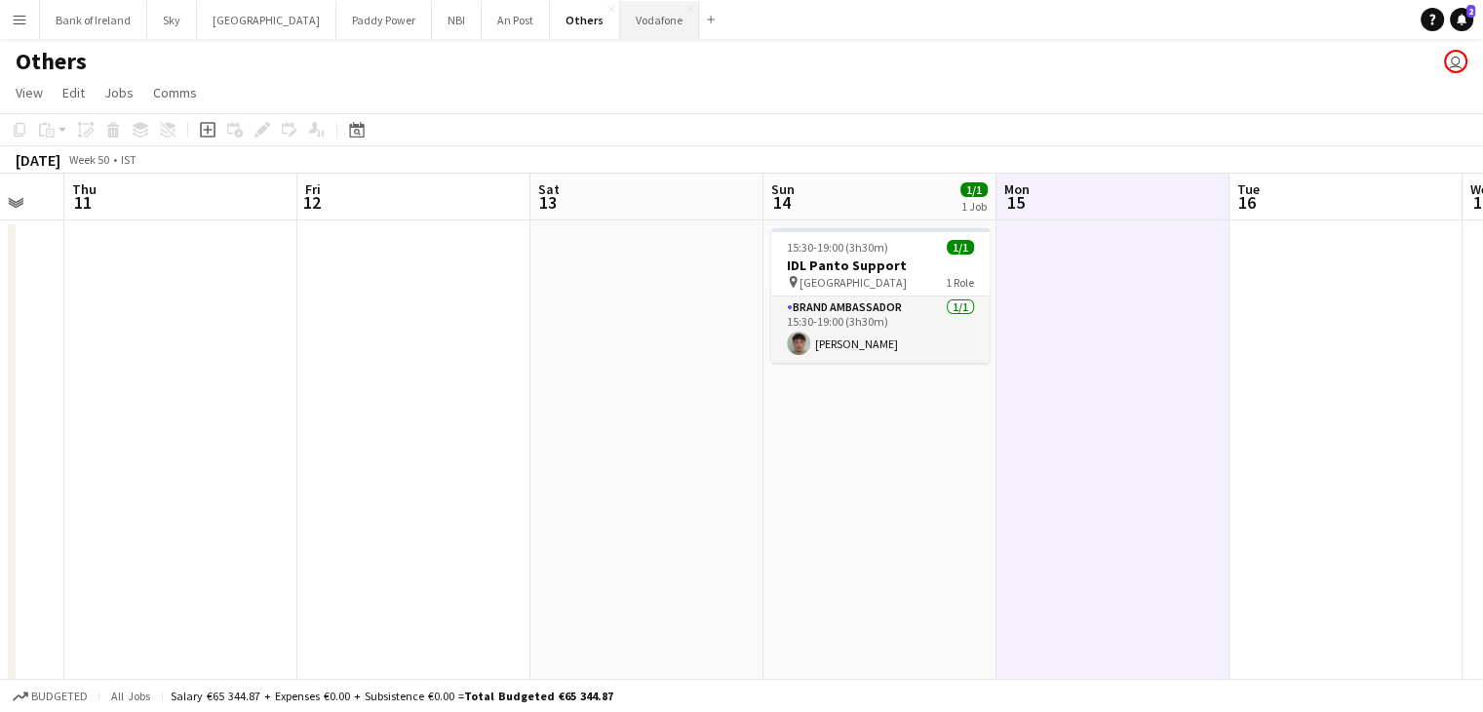
click at [620, 32] on button "Vodafone Close" at bounding box center [659, 20] width 79 height 38
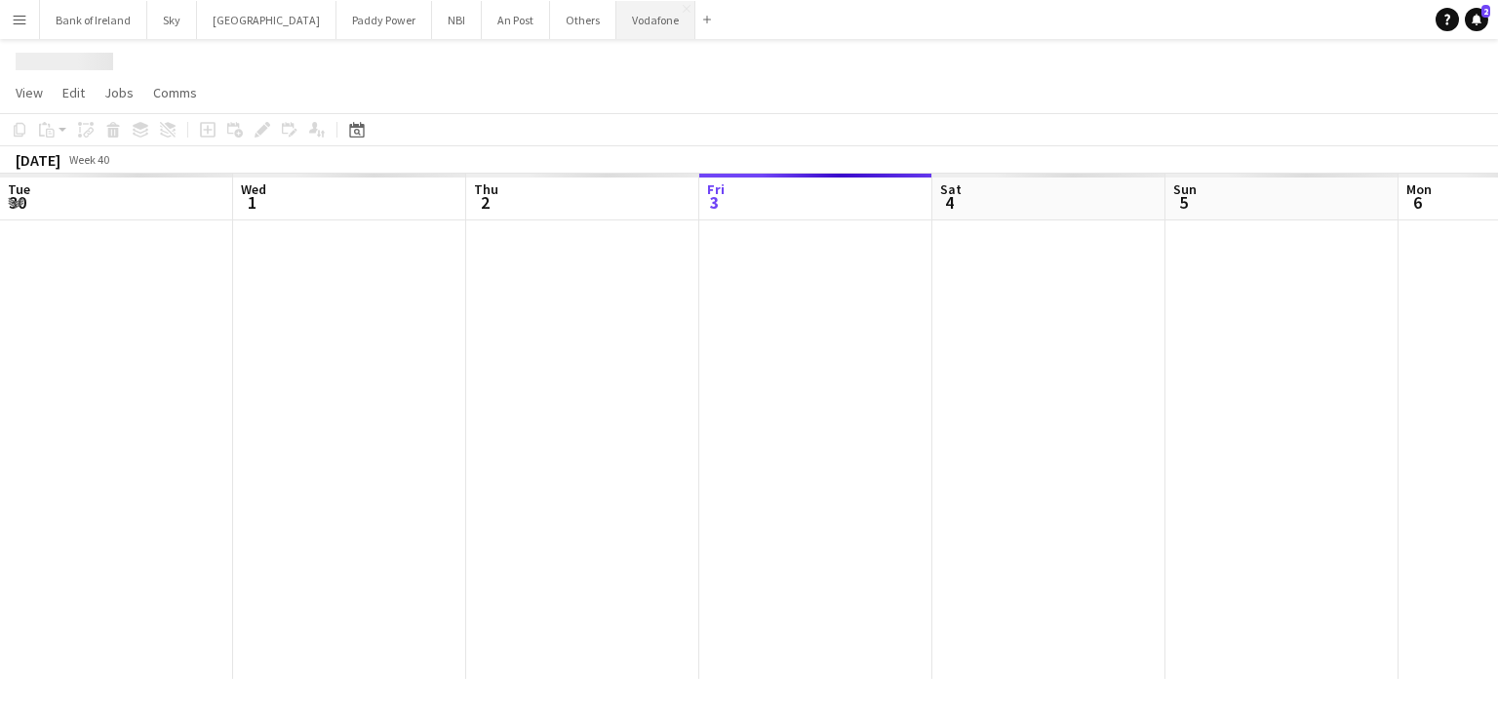
scroll to position [0, 466]
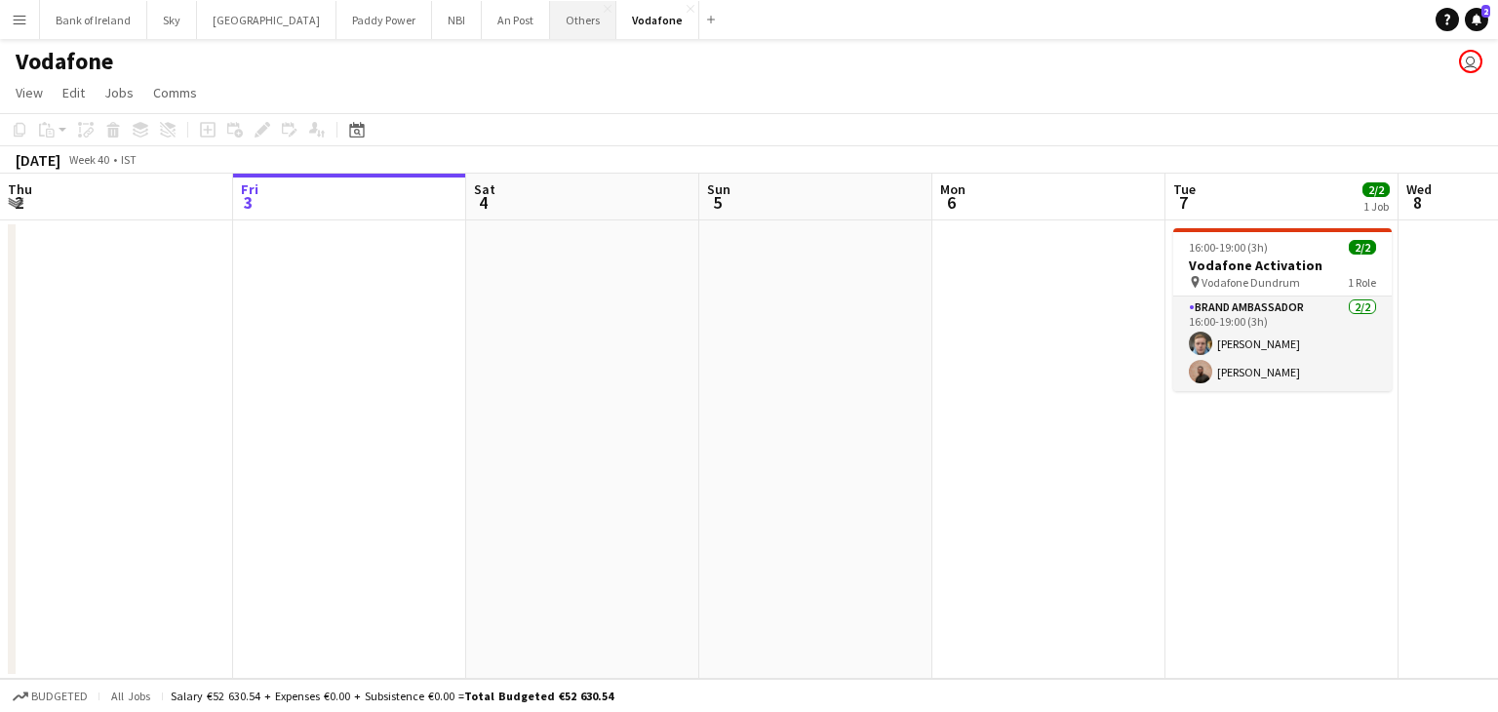
click at [550, 30] on button "Others Close" at bounding box center [583, 20] width 66 height 38
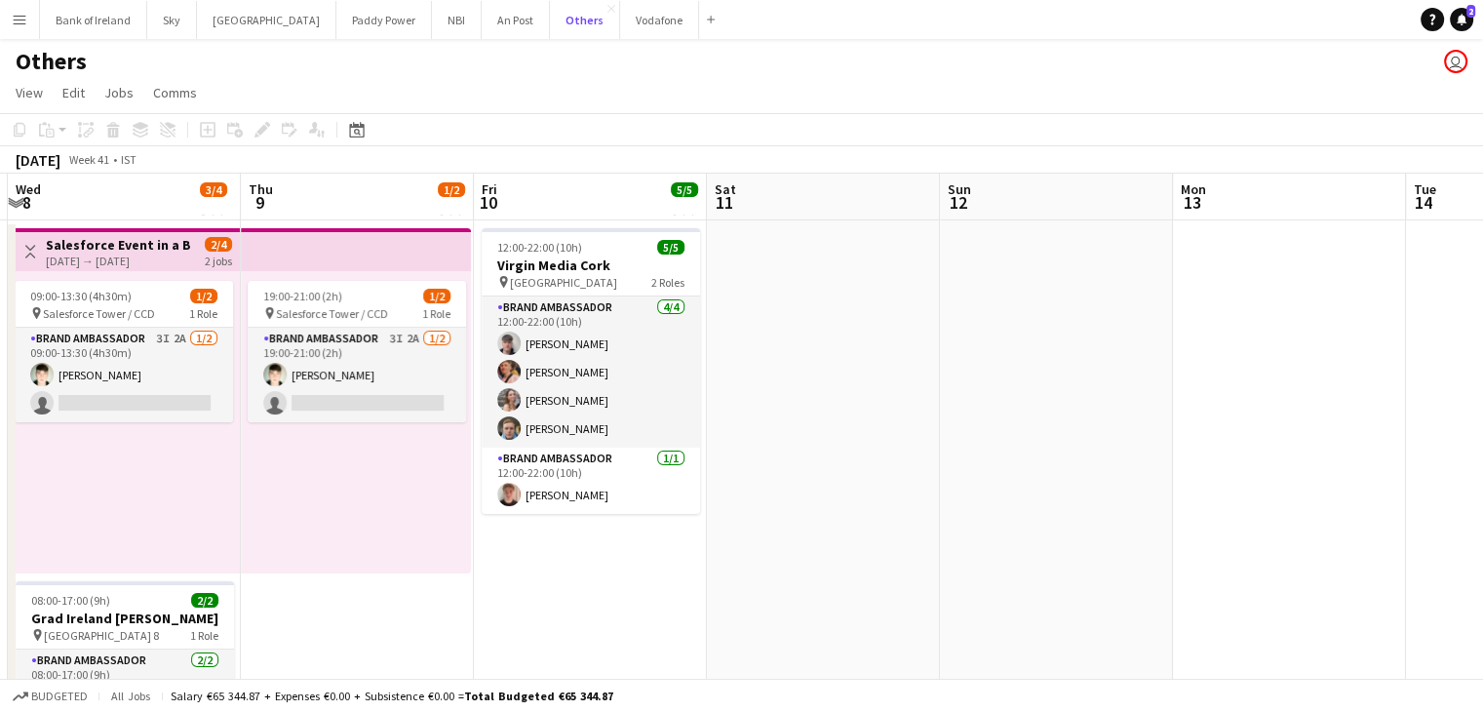
scroll to position [0, 530]
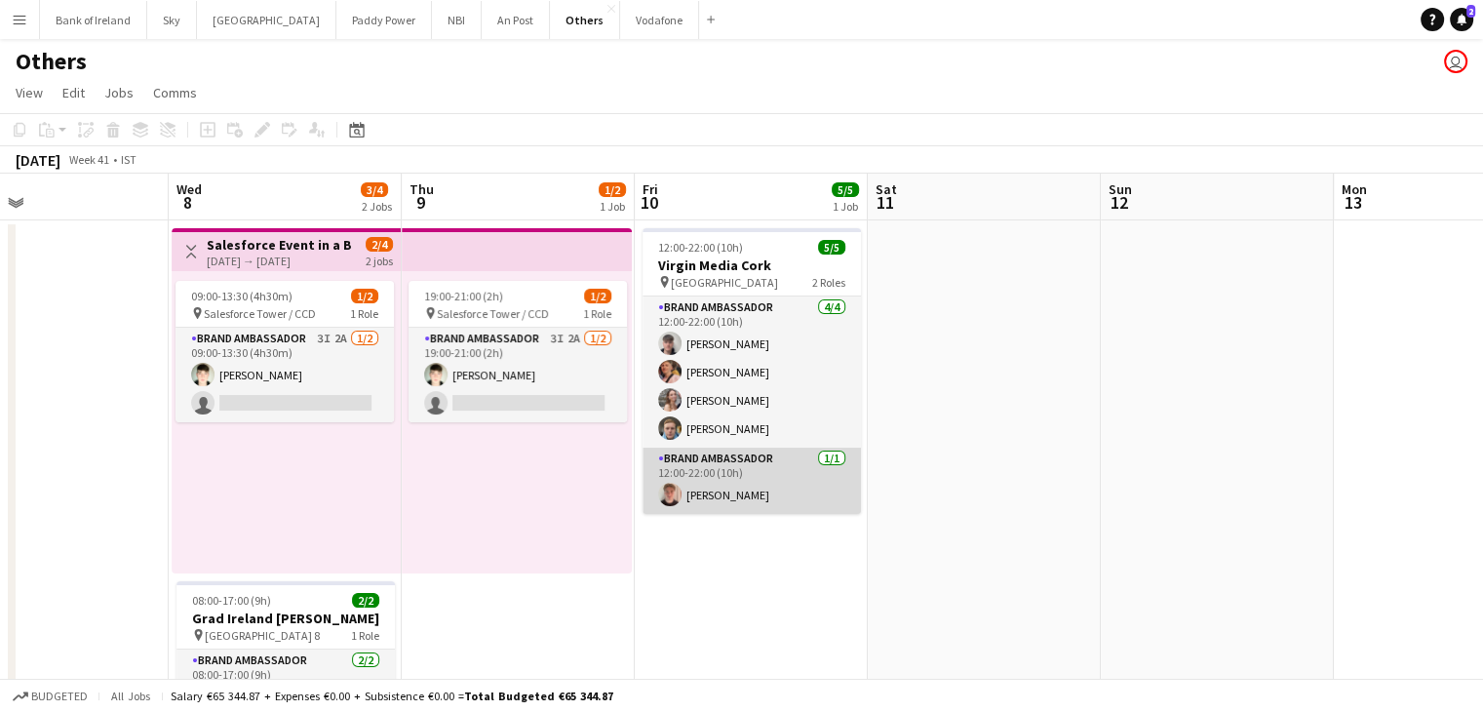
click at [684, 490] on app-card-role "Brand Ambassador [DATE] 12:00-22:00 (10h) [PERSON_NAME]" at bounding box center [752, 481] width 218 height 66
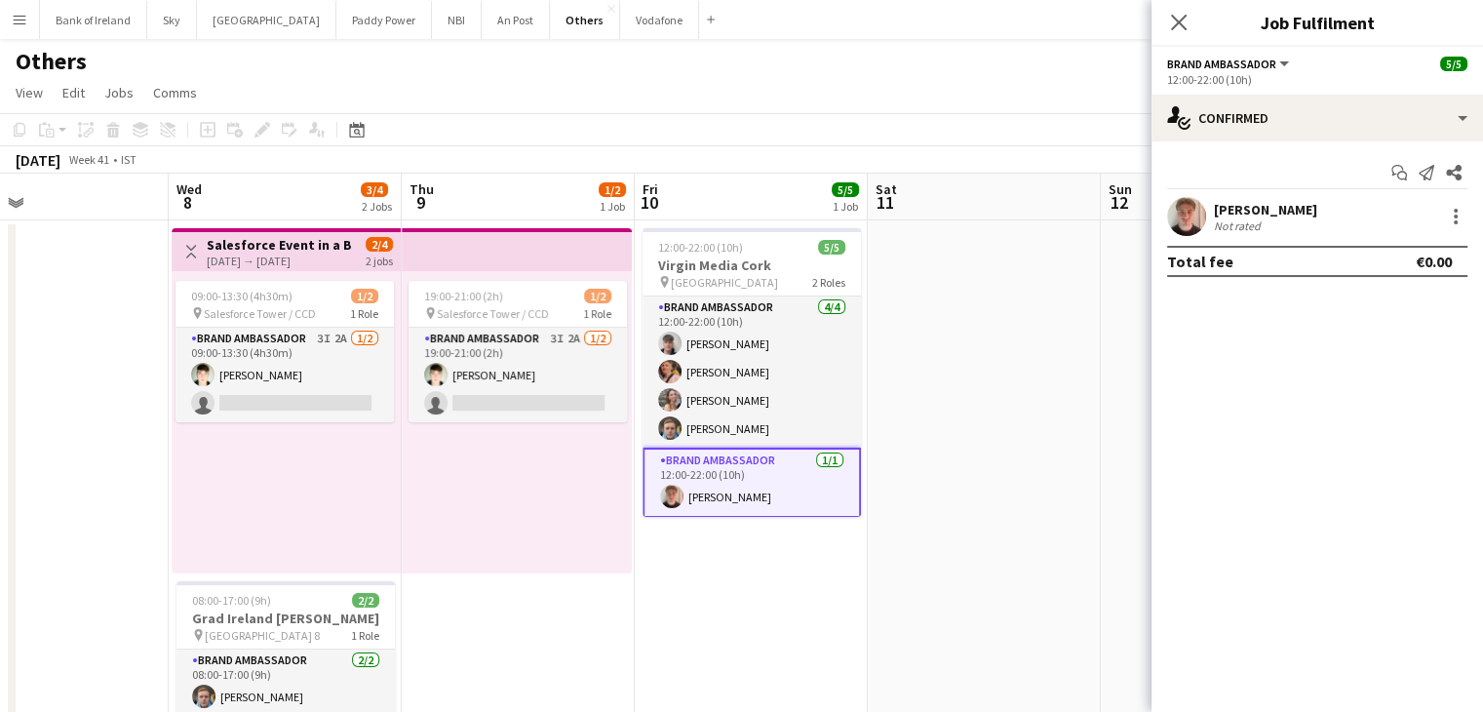
click at [1168, 218] on app-user-avatar at bounding box center [1186, 216] width 39 height 39
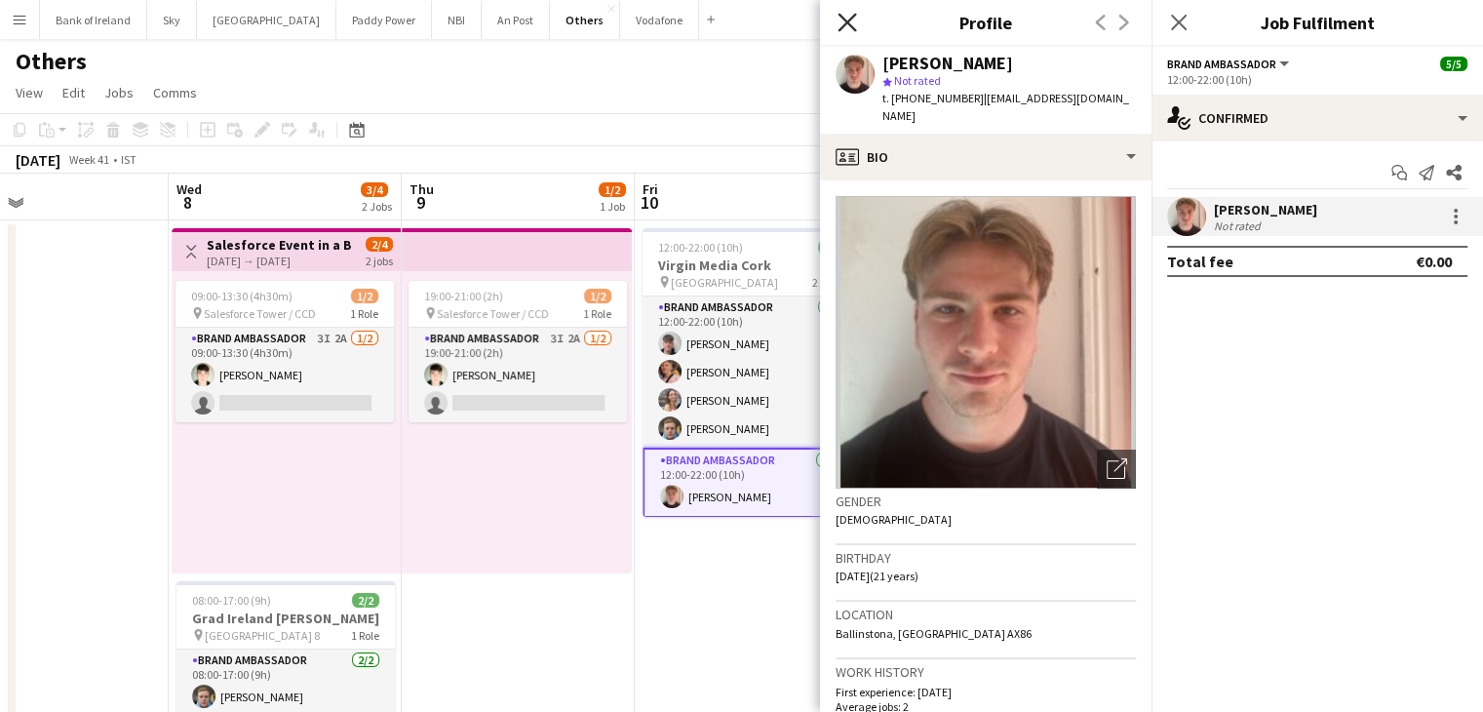
click at [851, 22] on icon "Close pop-in" at bounding box center [847, 22] width 19 height 19
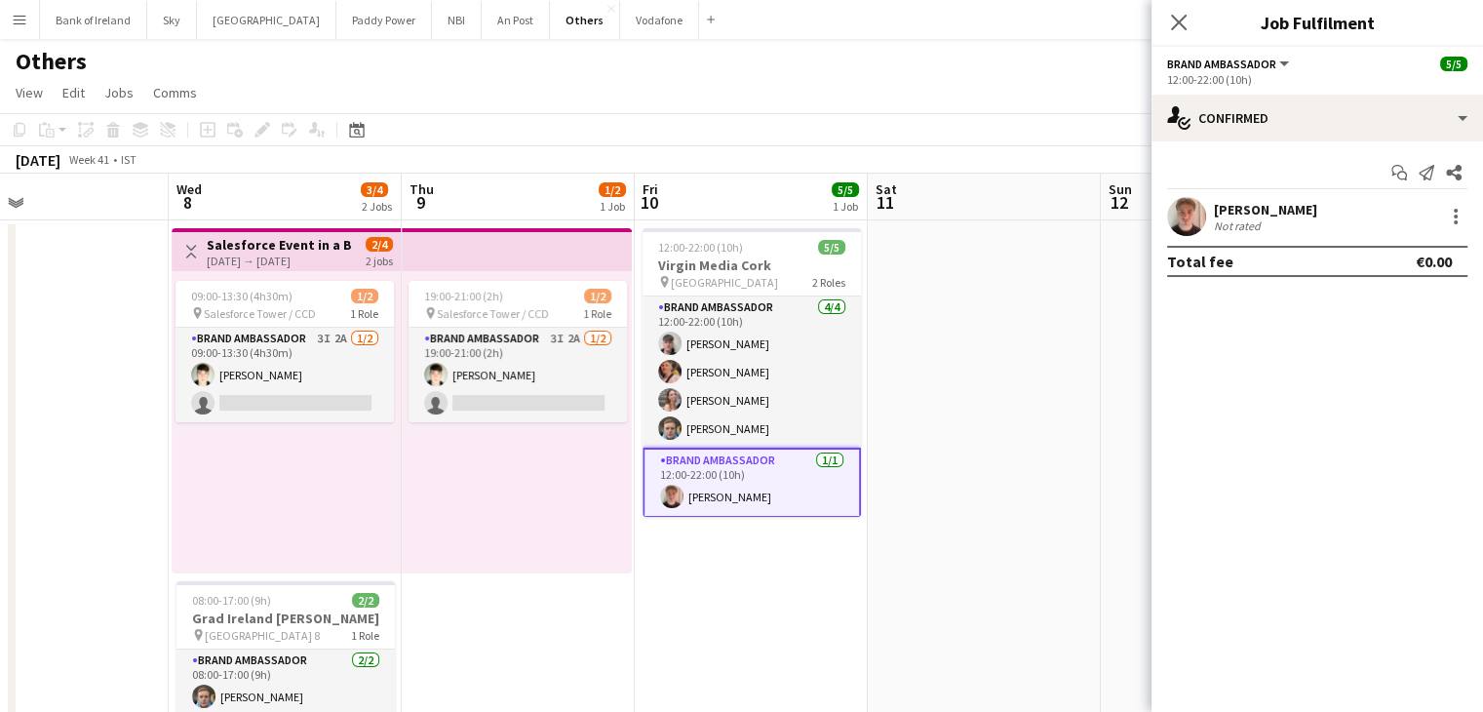
click at [1053, 481] on app-date-cell at bounding box center [984, 511] width 233 height 582
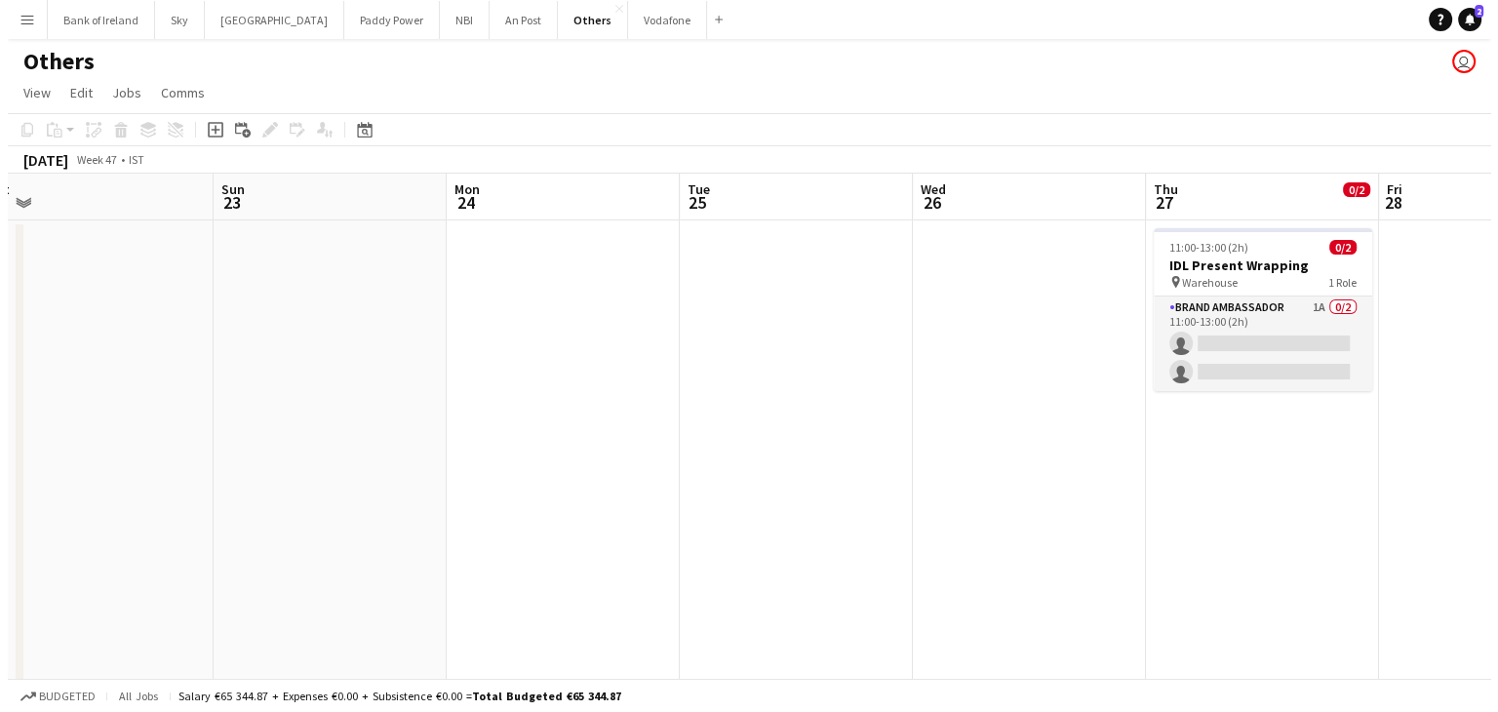
scroll to position [0, 511]
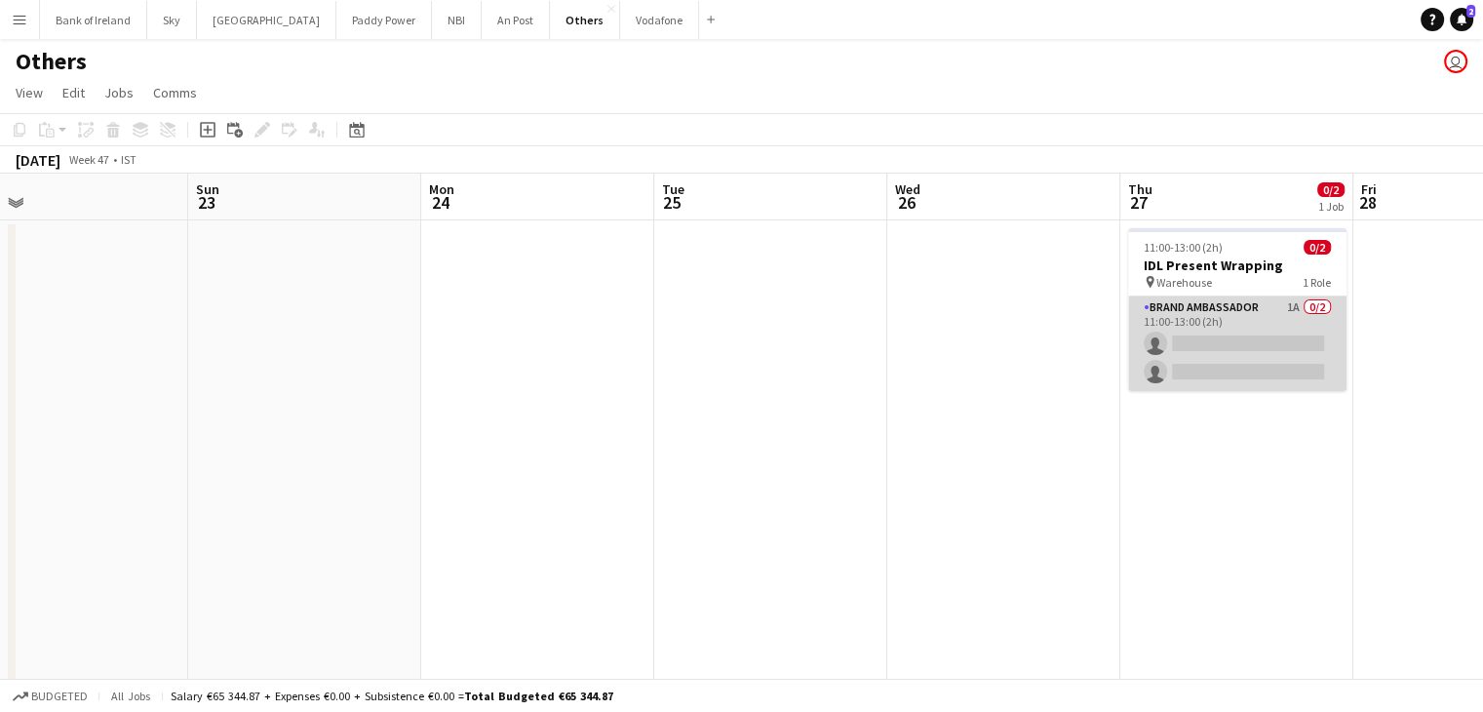
click at [1231, 354] on app-card-role "Brand Ambassador 1A 0/2 11:00-13:00 (2h) single-neutral-actions single-neutral-…" at bounding box center [1237, 343] width 218 height 95
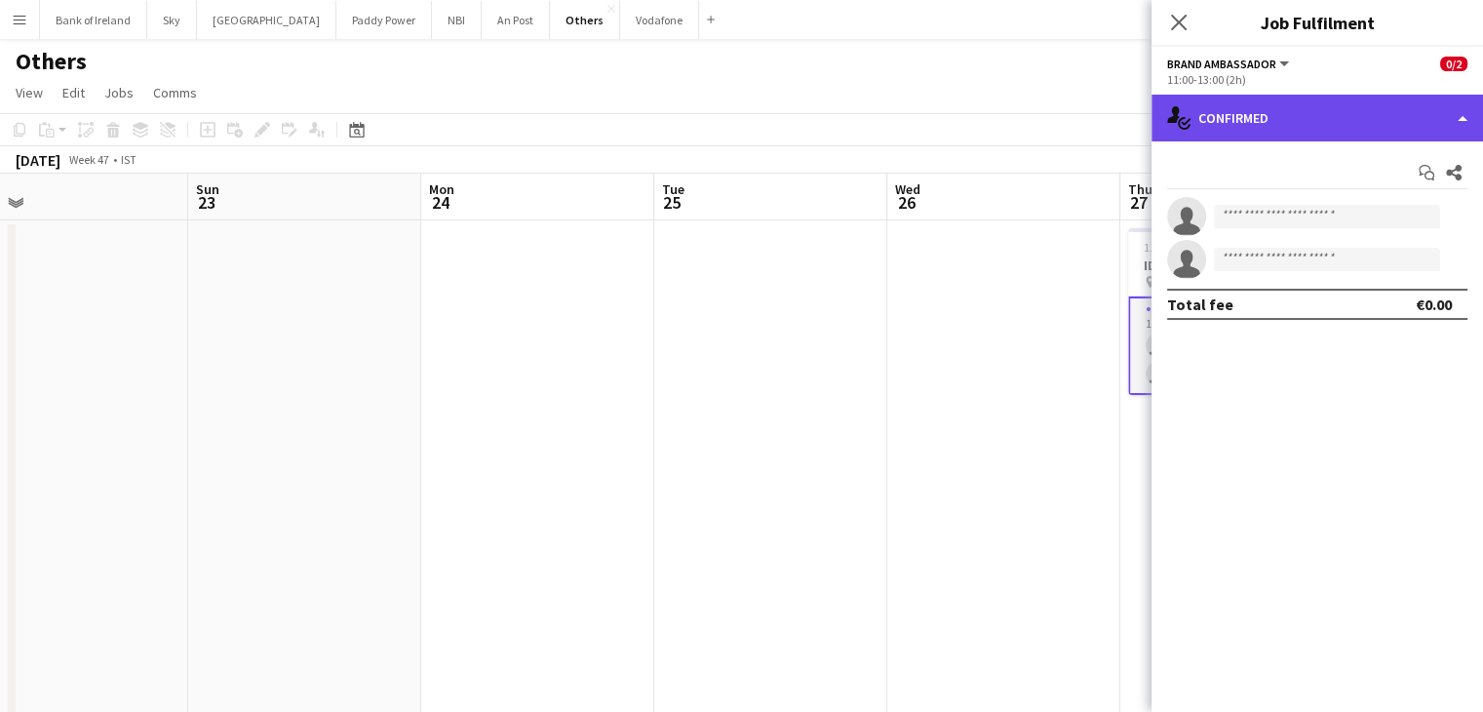
click at [1272, 110] on div "single-neutral-actions-check-2 Confirmed" at bounding box center [1318, 118] width 332 height 47
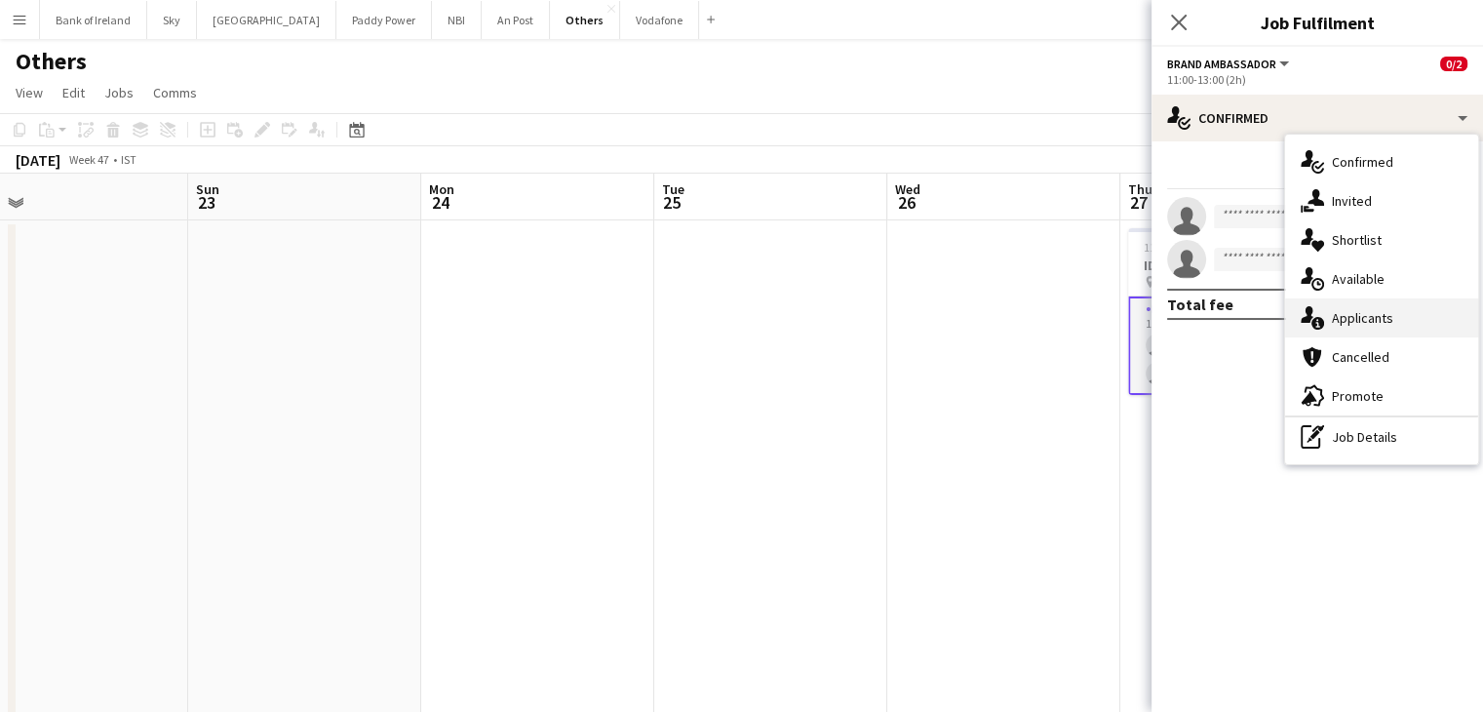
click at [1435, 307] on div "single-neutral-actions-information Applicants" at bounding box center [1381, 317] width 193 height 39
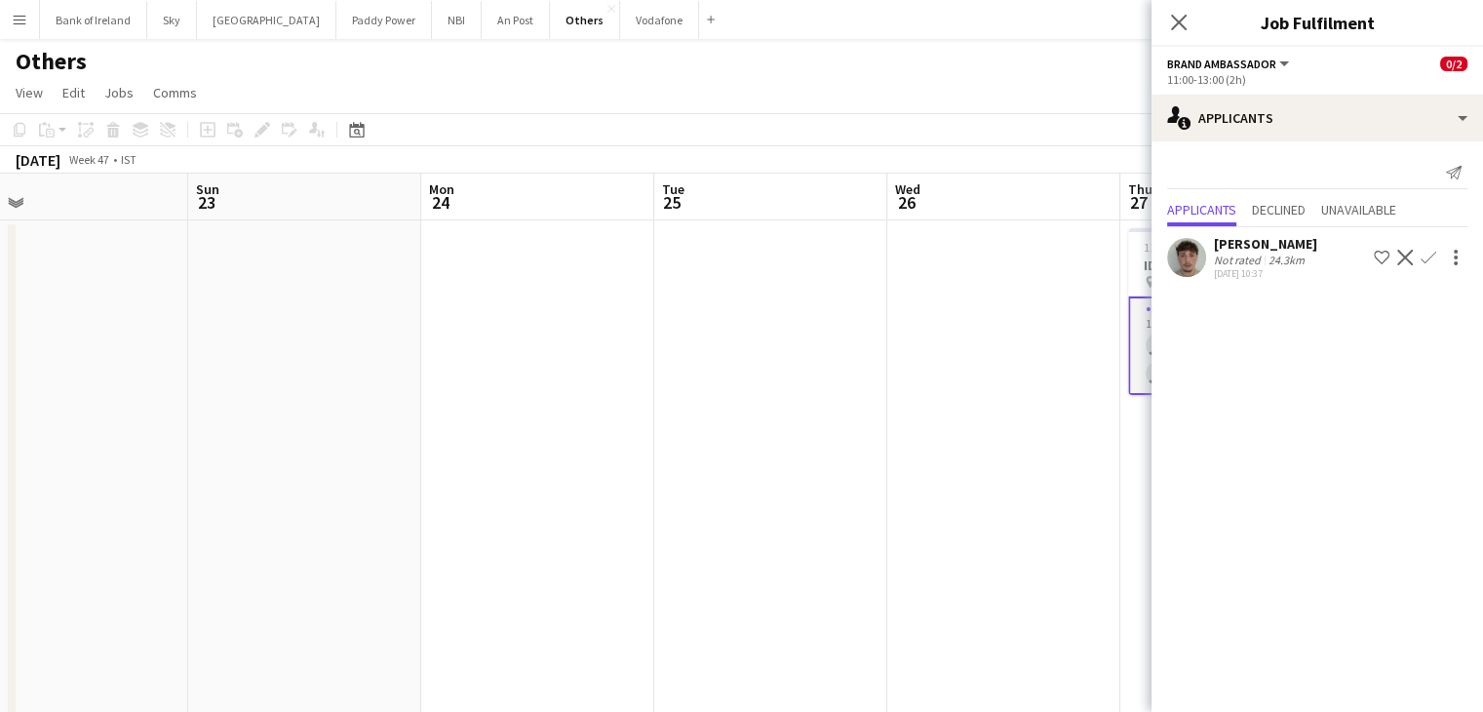
click at [1177, 248] on app-user-avatar at bounding box center [1186, 257] width 39 height 39
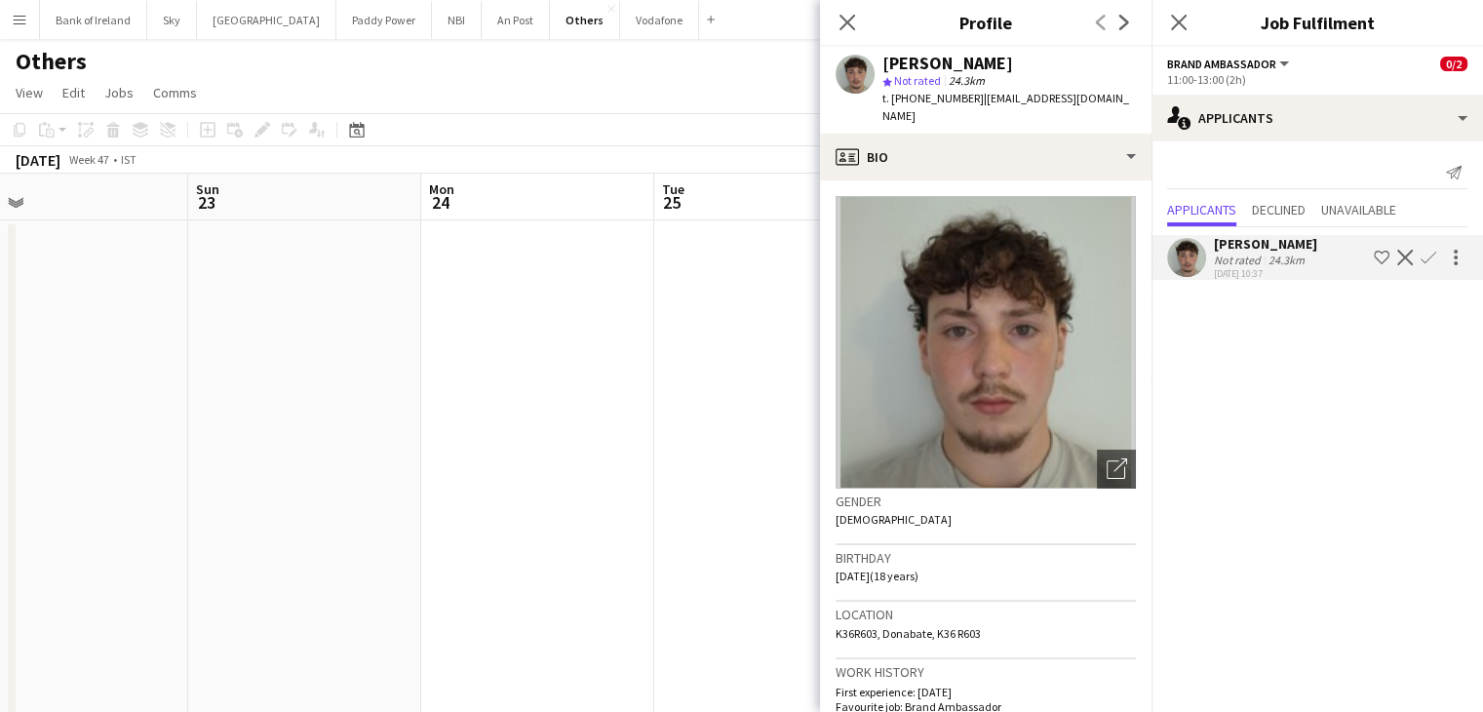
click at [719, 266] on app-date-cell at bounding box center [770, 511] width 233 height 582
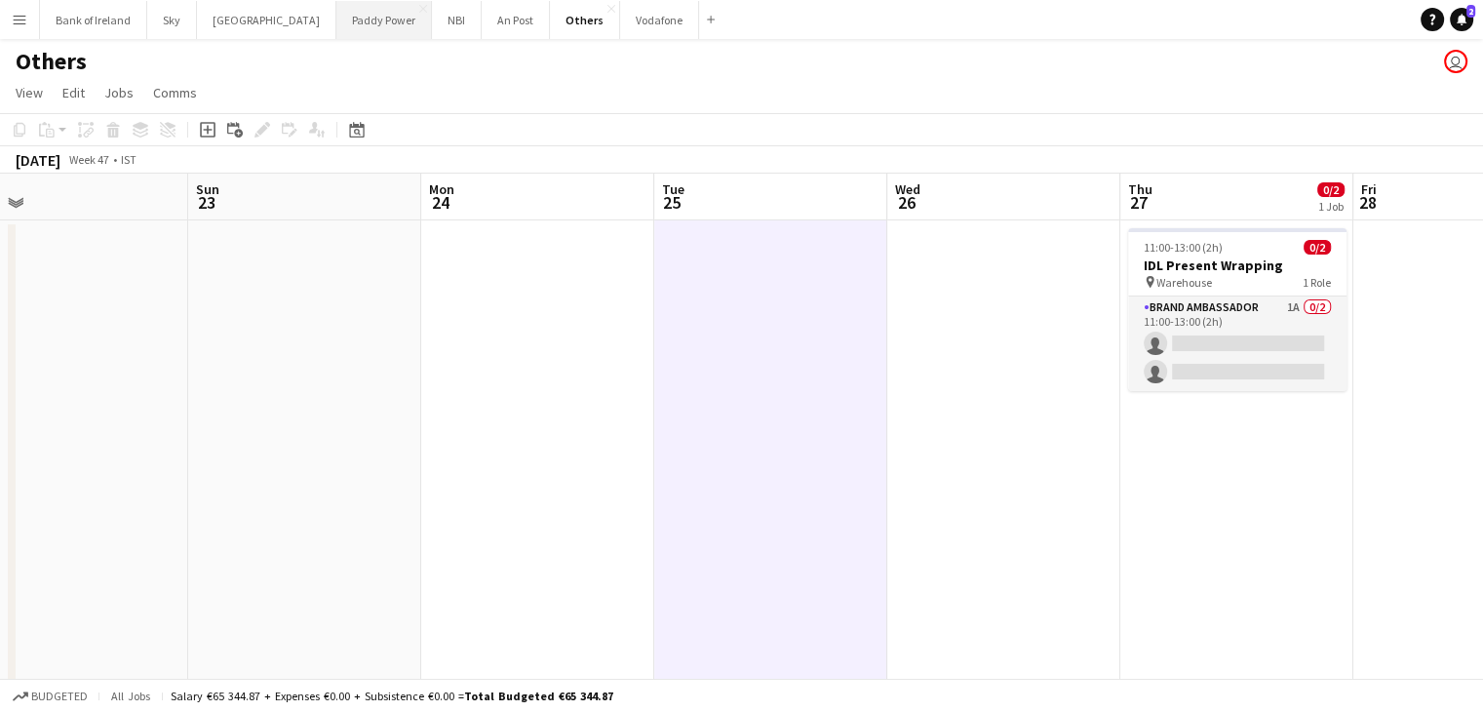
click at [336, 22] on button "Paddy Power Close" at bounding box center [384, 20] width 96 height 38
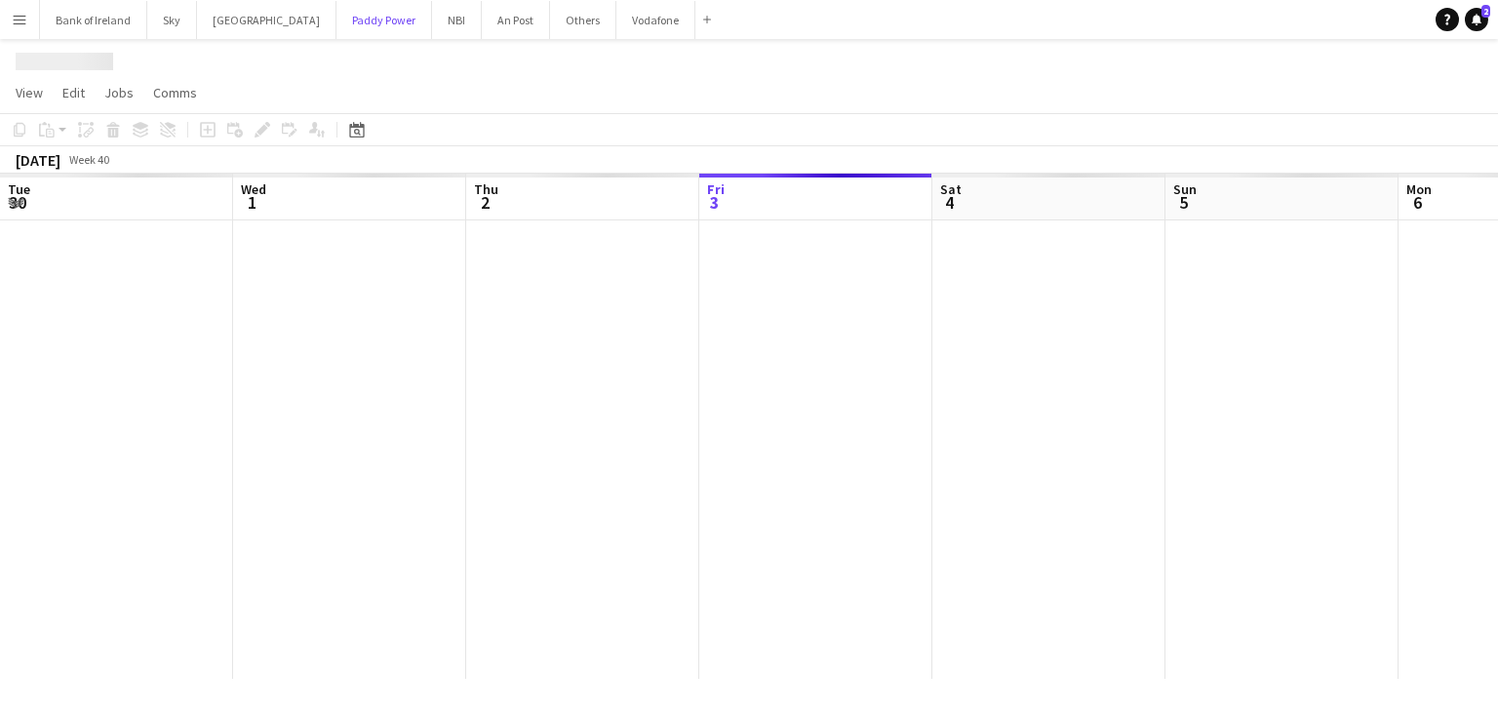
scroll to position [0, 466]
